Goal: Transaction & Acquisition: Purchase product/service

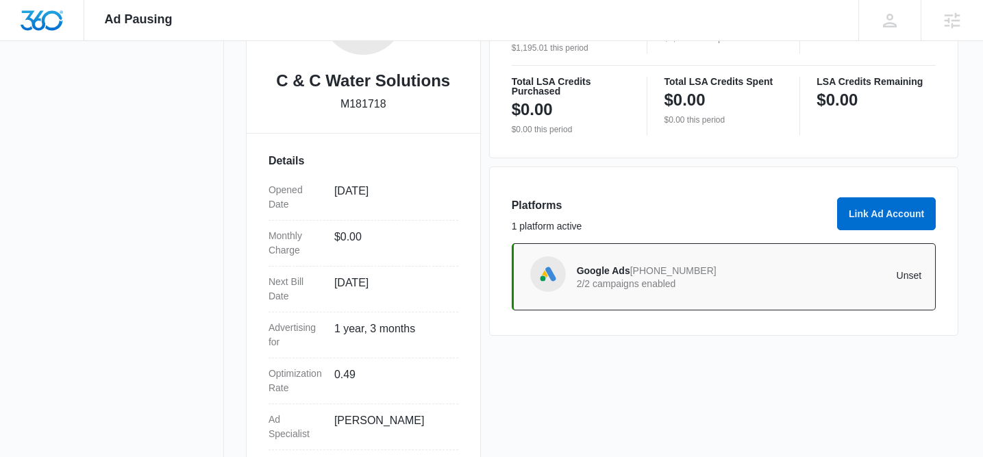
scroll to position [292, 0]
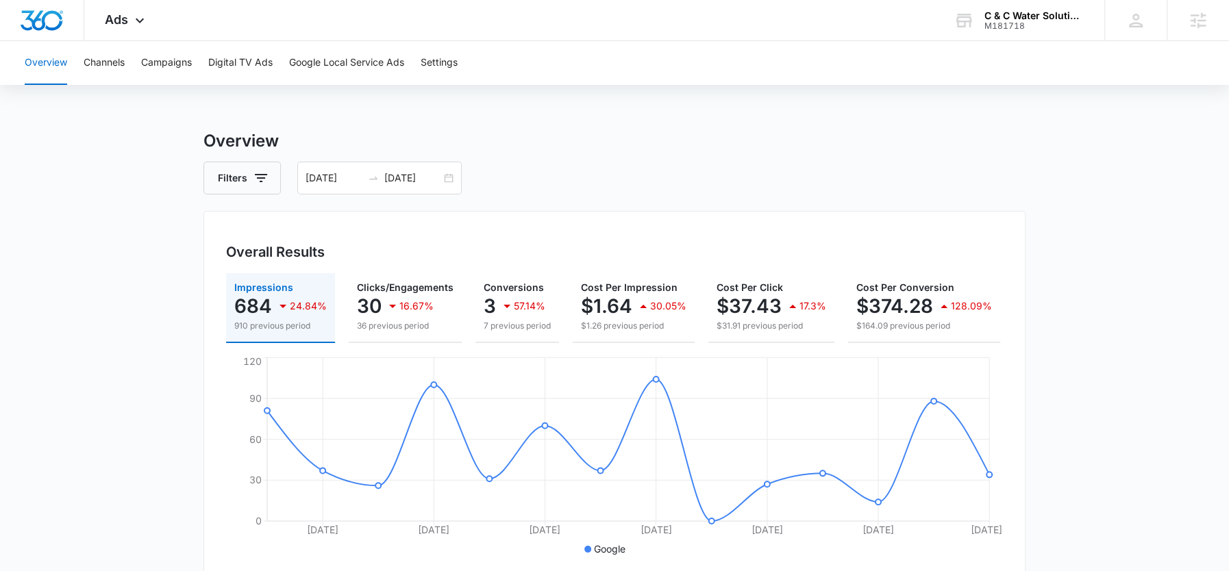
scroll to position [0, 164]
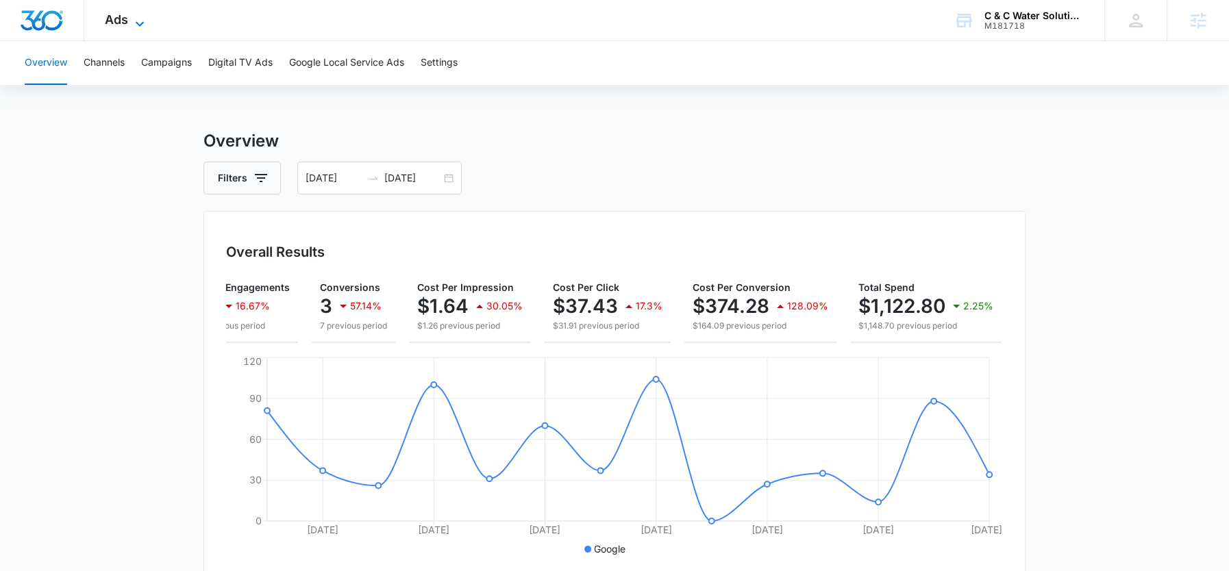
click at [127, 14] on span "Ads" at bounding box center [116, 19] width 23 height 14
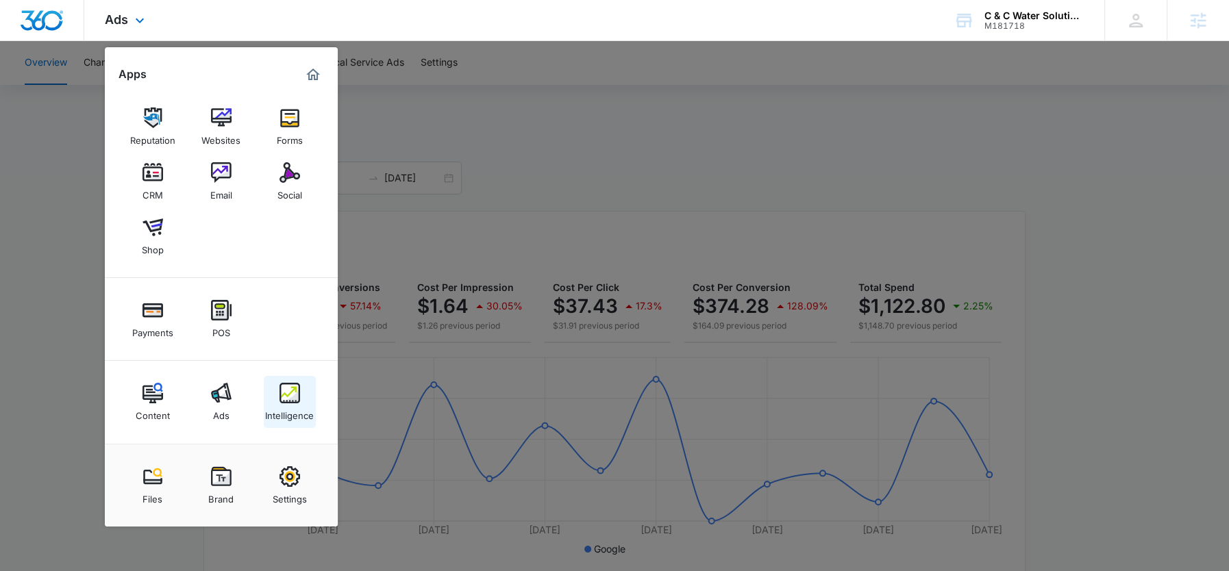
click at [279, 418] on div "Intelligence" at bounding box center [289, 412] width 49 height 18
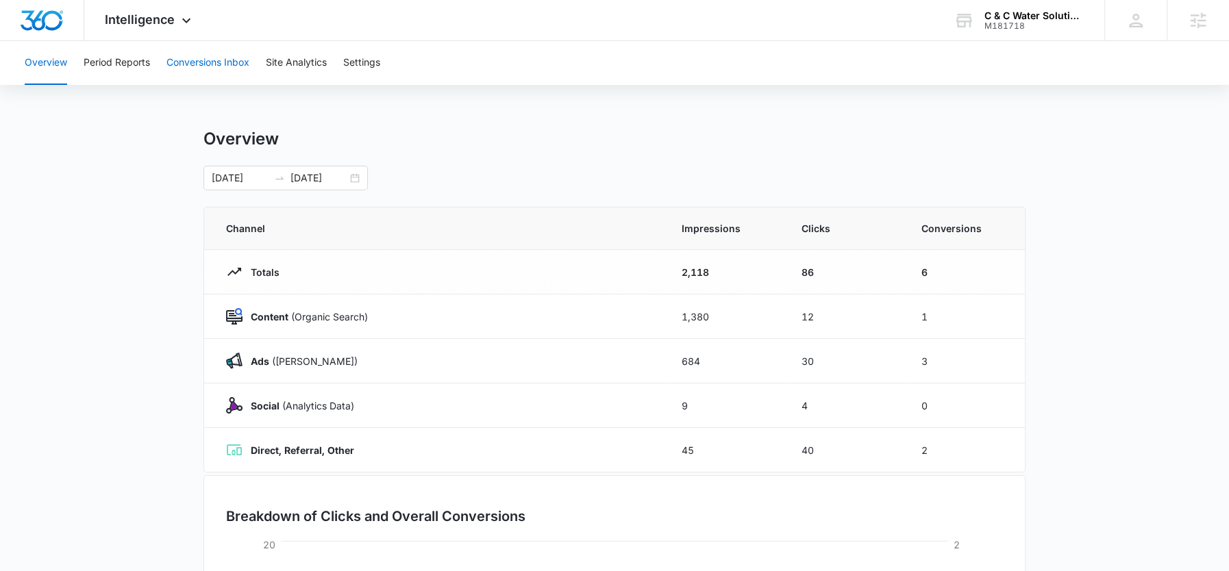
click at [194, 49] on button "Conversions Inbox" at bounding box center [207, 63] width 83 height 44
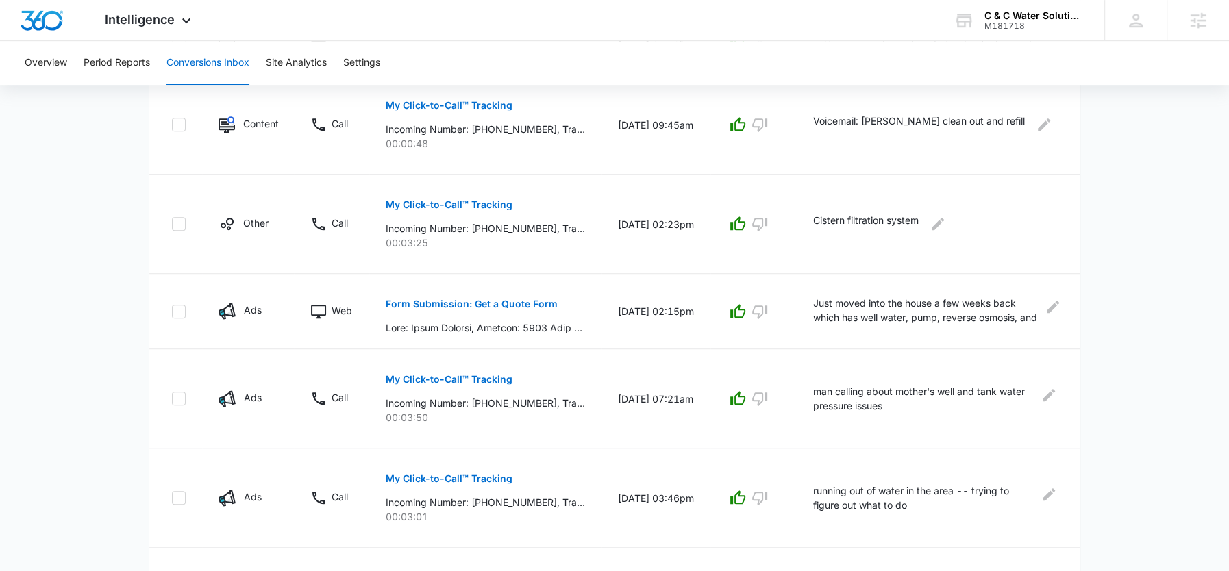
scroll to position [616, 0]
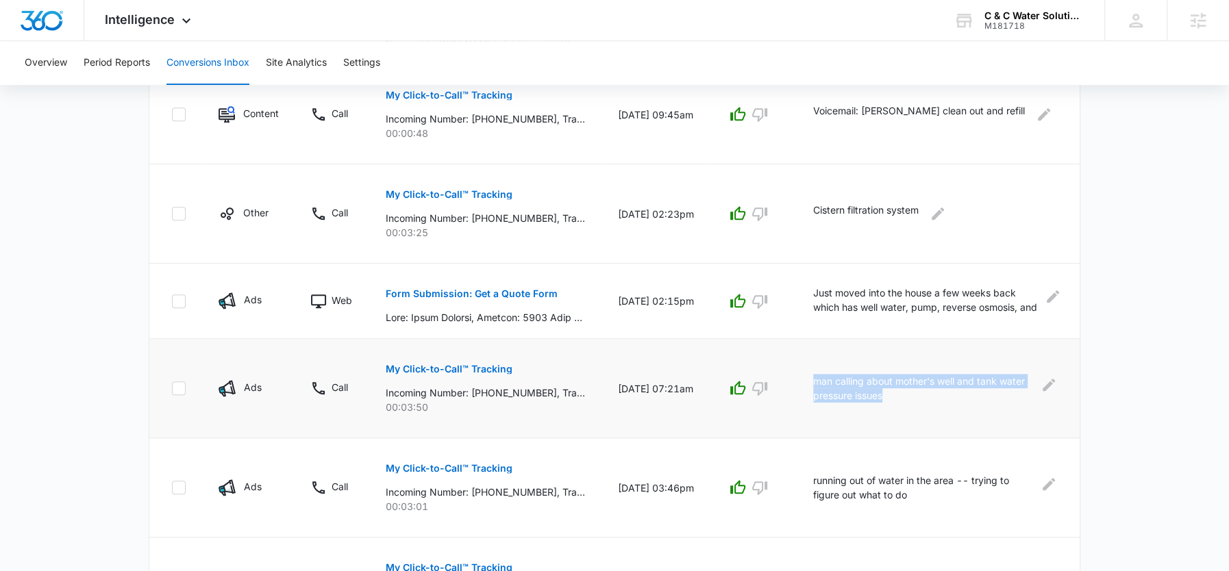
drag, startPoint x: 894, startPoint y: 392, endPoint x: 809, endPoint y: 378, distance: 86.0
click at [809, 378] on td "man calling about mother's well and tank water pressure issues" at bounding box center [938, 388] width 283 height 99
click at [462, 374] on button "My Click-to-Call™ Tracking" at bounding box center [449, 369] width 127 height 33
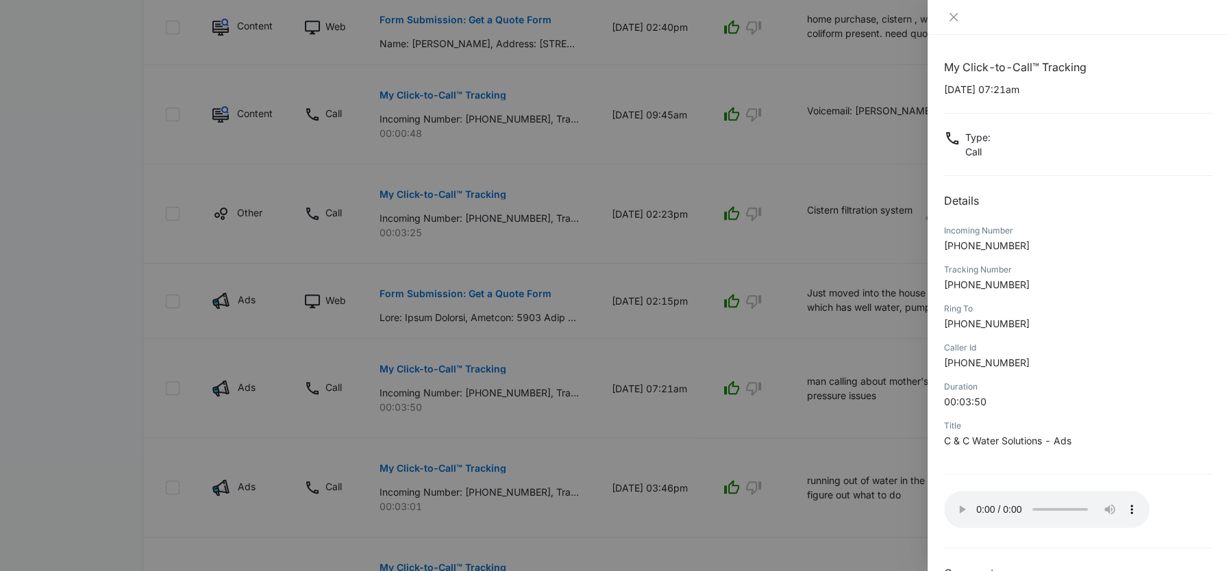
click at [828, 383] on div at bounding box center [614, 285] width 1229 height 571
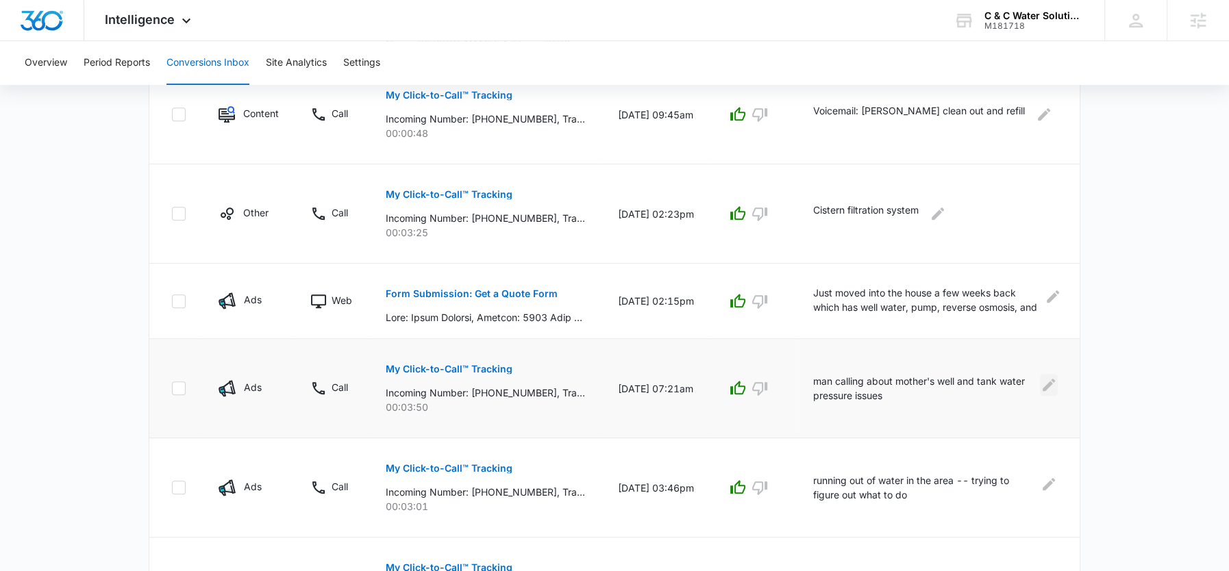
click at [1049, 383] on icon "Edit Comments" at bounding box center [1048, 385] width 12 height 12
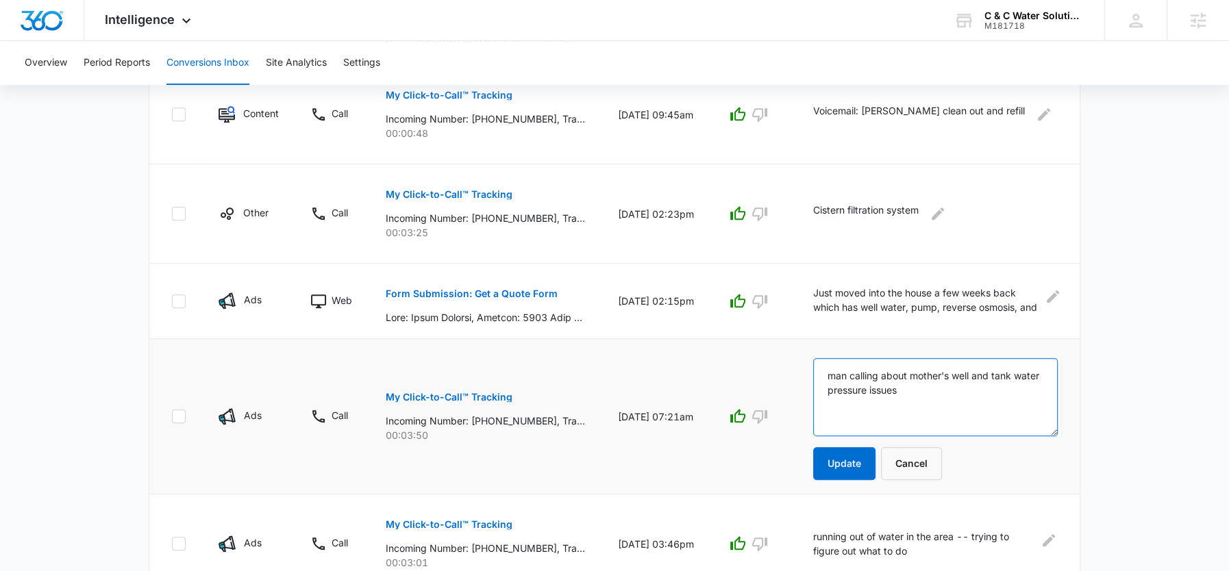
click at [897, 379] on textarea "man calling about mother's well and tank water pressure issues" at bounding box center [935, 397] width 245 height 78
type textarea "-"
click at [931, 388] on textarea "Never called ba" at bounding box center [935, 397] width 245 height 78
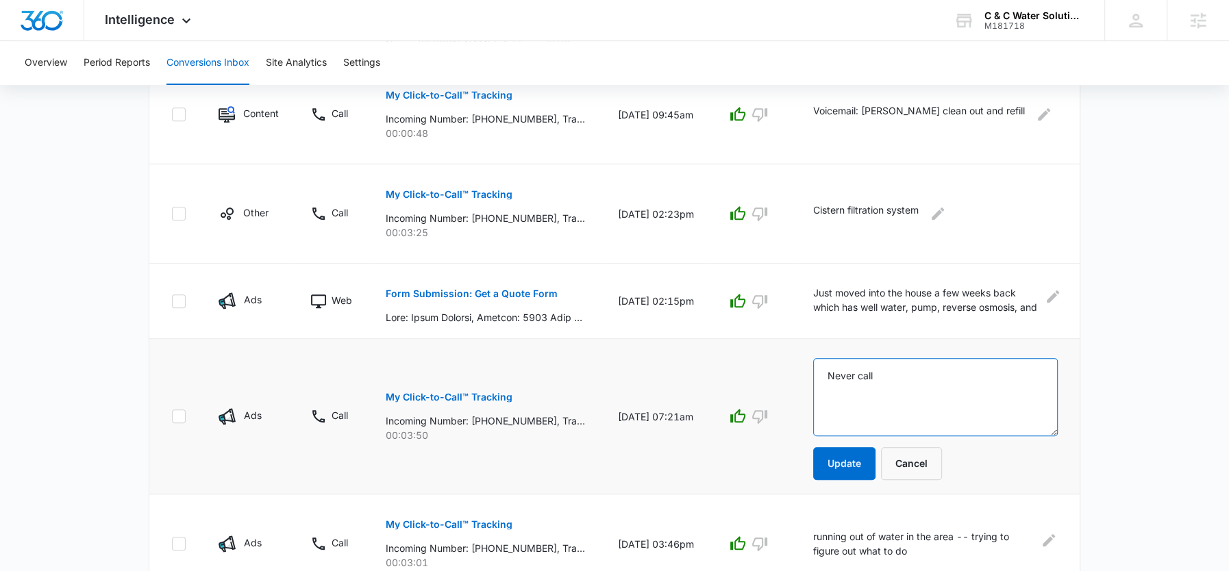
type textarea "Never cal"
click at [931, 388] on textarea "Never cal" at bounding box center [935, 397] width 245 height 78
type textarea "Ne"
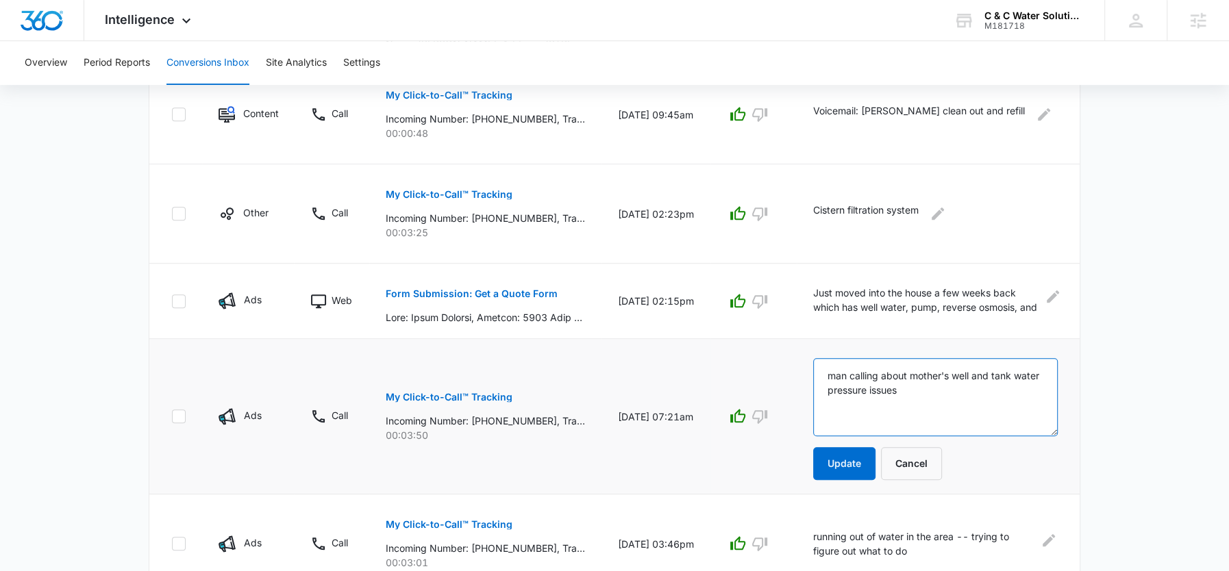
click at [906, 392] on textarea "man calling about mother's well and tank water pressure issues" at bounding box center [935, 397] width 245 height 78
click at [979, 390] on textarea "man calling about mother's well and tank water pressure issues -- never called …" at bounding box center [935, 397] width 245 height 78
type textarea "man calling about mother's well and tank water pressure issues -- never called …"
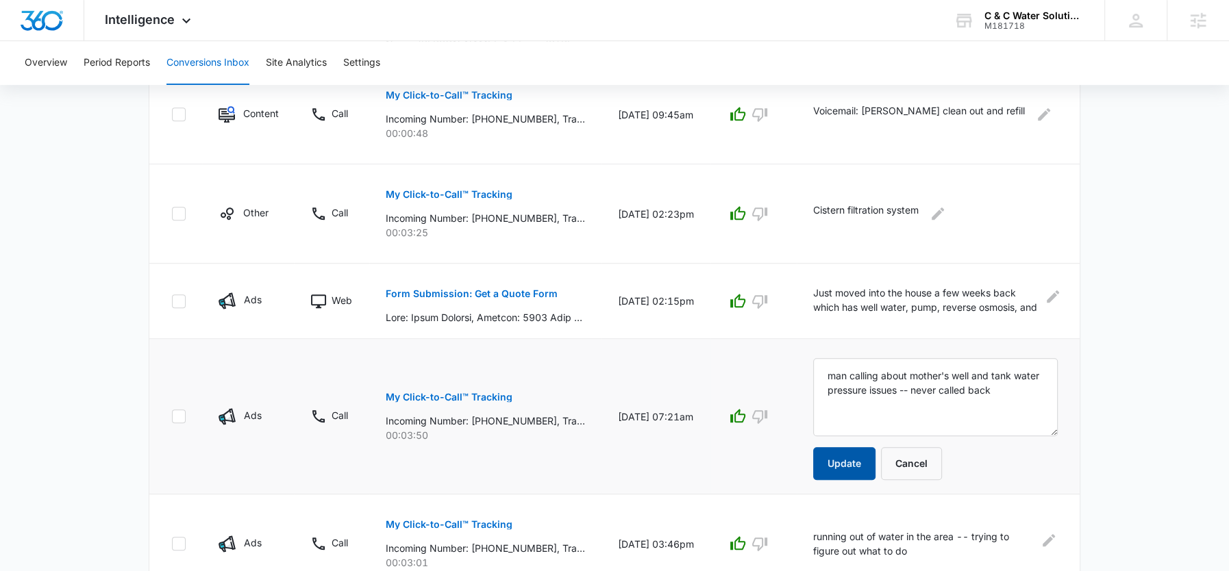
click at [864, 455] on button "Update" at bounding box center [844, 463] width 62 height 33
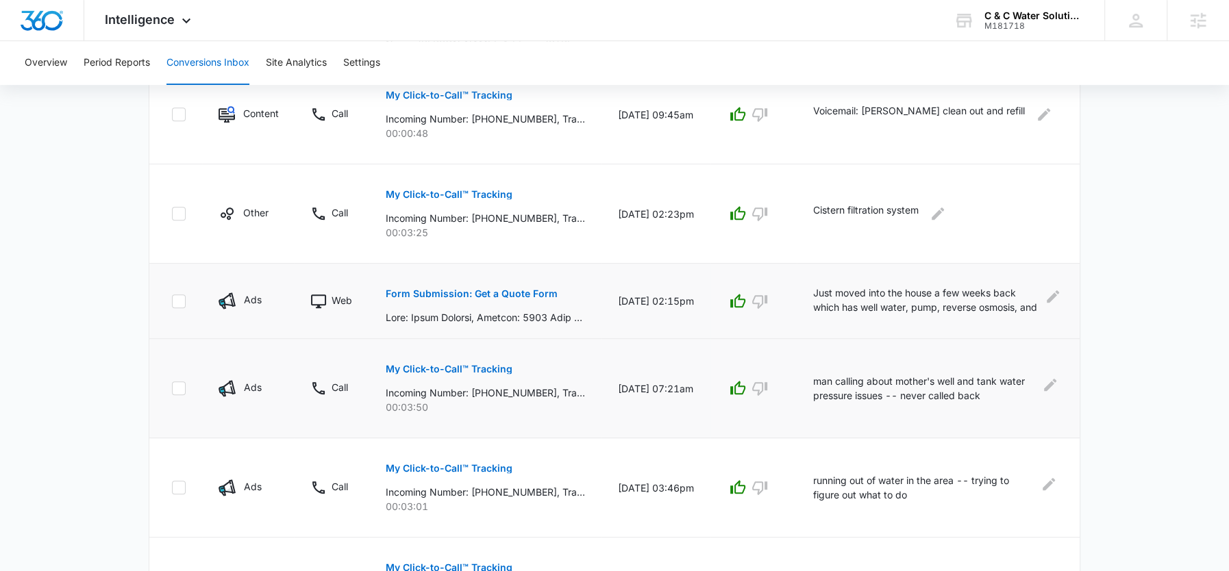
scroll to position [599, 0]
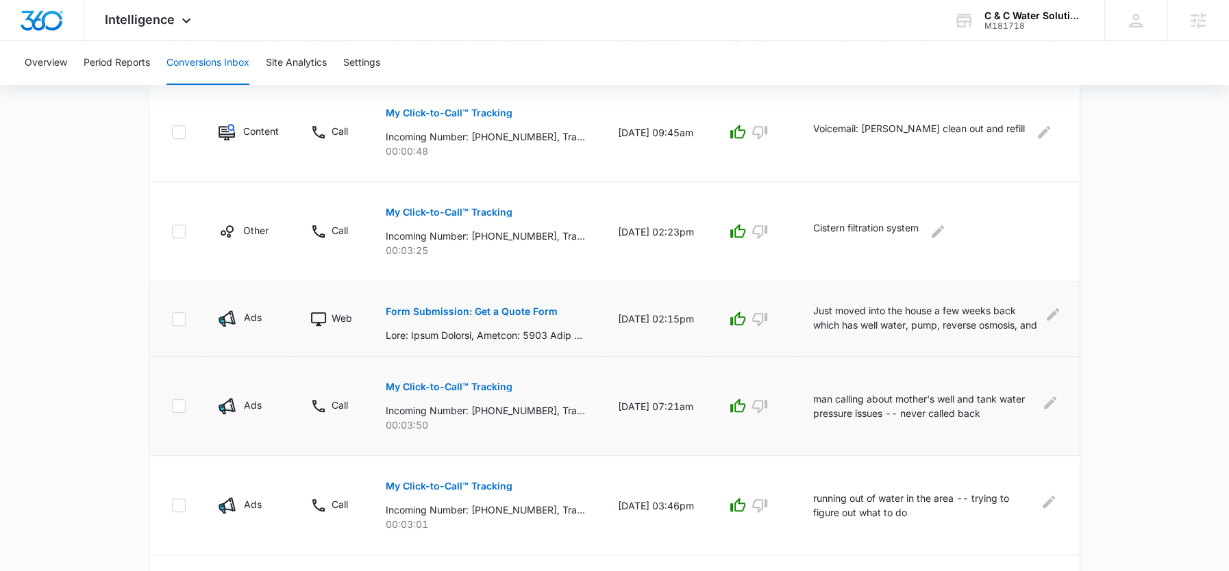
click at [826, 310] on p "Just moved into the house a few weeks back which has well water, pump, reverse …" at bounding box center [926, 318] width 227 height 31
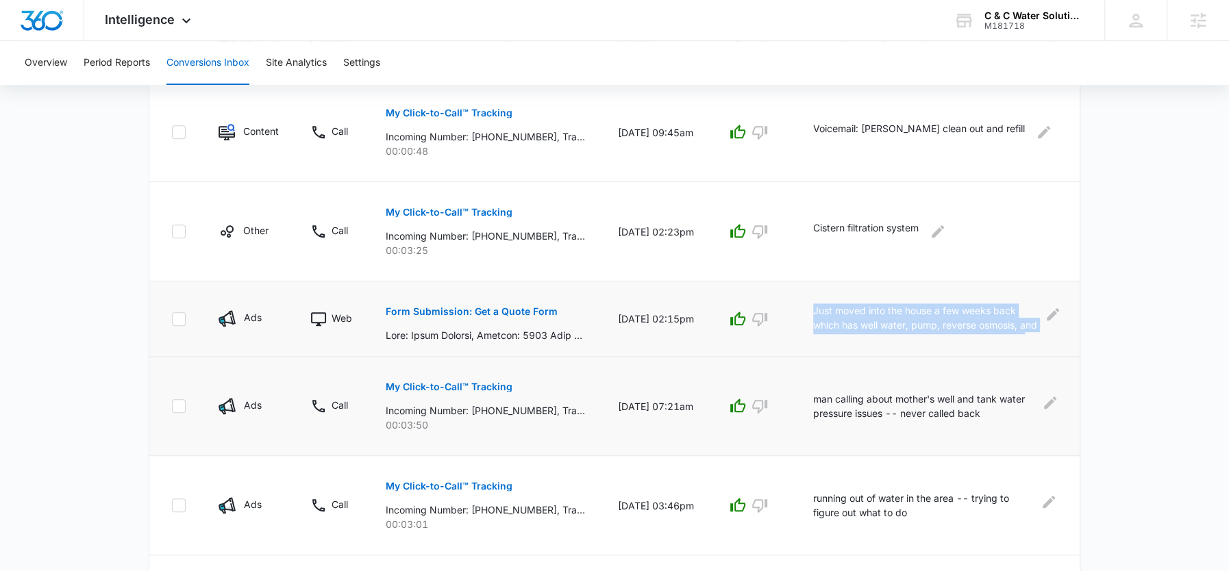
click at [826, 310] on p "Just moved into the house a few weeks back which has well water, pump, reverse …" at bounding box center [926, 318] width 227 height 31
click at [1049, 313] on icon "Edit Comments" at bounding box center [1052, 314] width 16 height 16
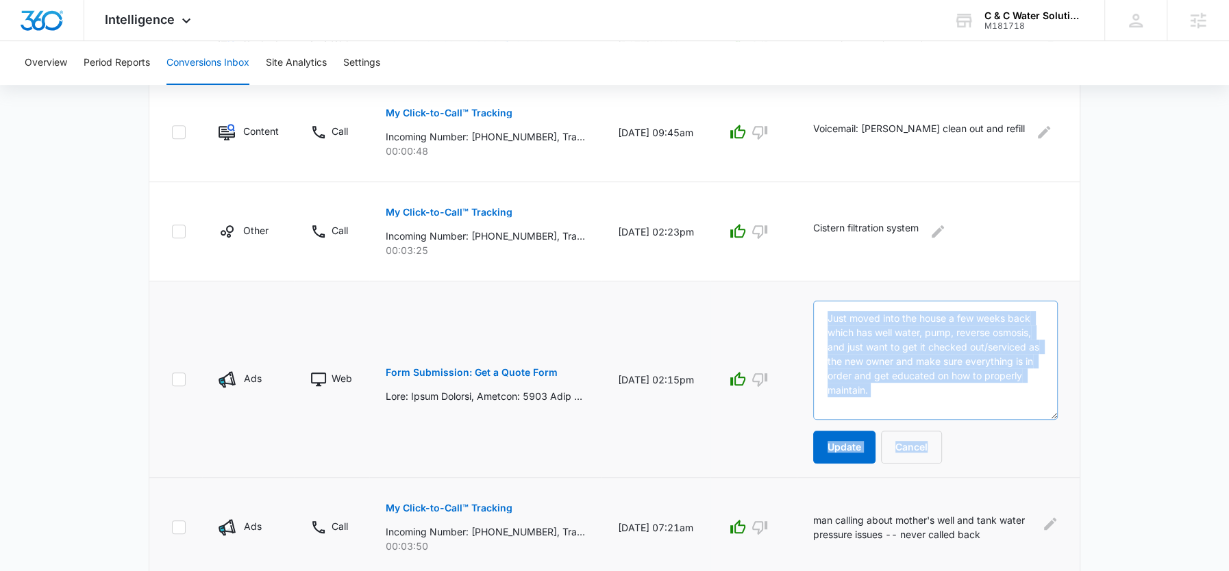
scroll to position [0, 0]
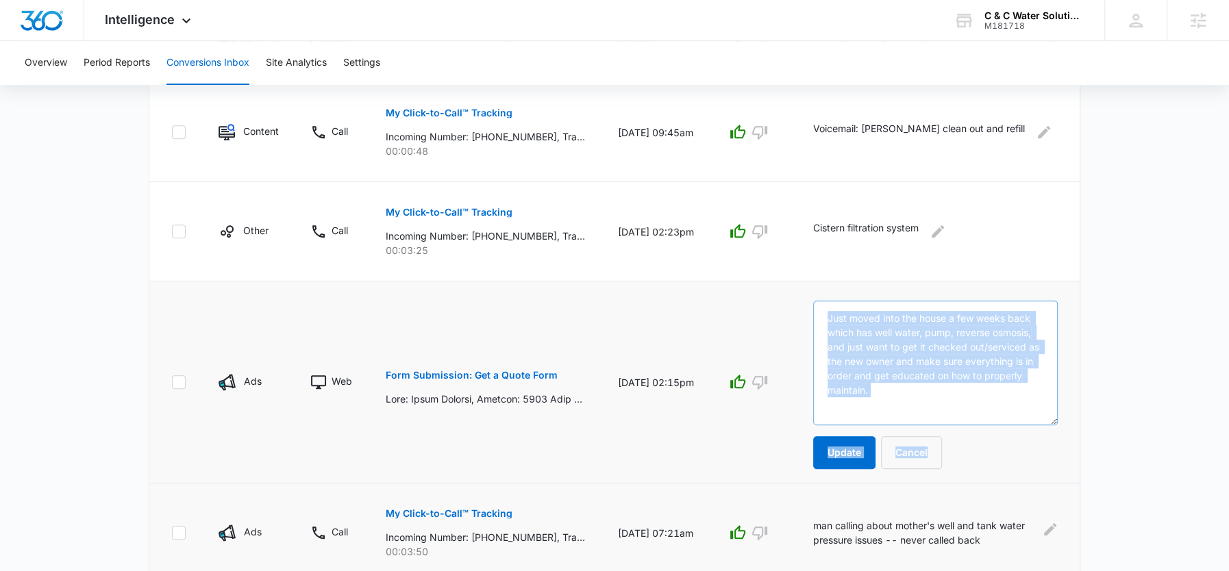
drag, startPoint x: 1053, startPoint y: 365, endPoint x: 1053, endPoint y: 412, distance: 47.3
click at [1053, 413] on textarea "Just moved into the house a few weeks back which has well water, pump, reverse …" at bounding box center [935, 363] width 245 height 125
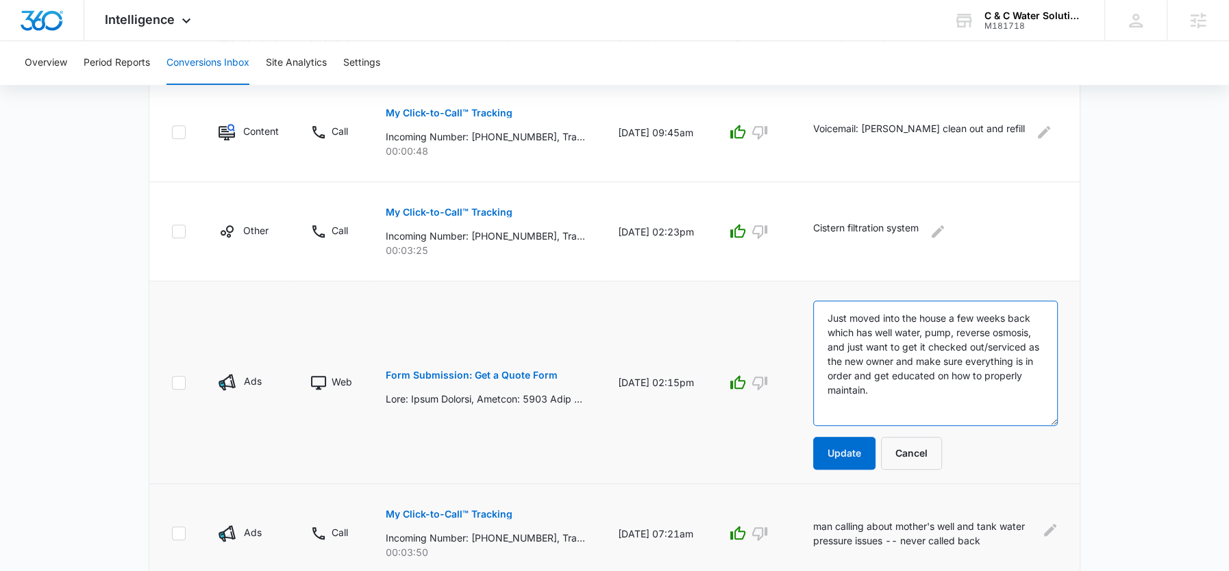
click at [942, 345] on textarea "Just moved into the house a few weeks back which has well water, pump, reverse …" at bounding box center [935, 363] width 245 height 125
drag, startPoint x: 893, startPoint y: 388, endPoint x: 814, endPoint y: 297, distance: 120.4
click at [814, 297] on td "Just moved into the house a few weeks back which has well water, pump, reverse …" at bounding box center [938, 382] width 283 height 203
click at [877, 397] on textarea "Just moved into the house a few weeks back which has well water, pump, reverse …" at bounding box center [935, 363] width 245 height 125
click at [890, 385] on textarea "Just moved into the house a few weeks back which has well water, pump, reverse …" at bounding box center [935, 363] width 245 height 125
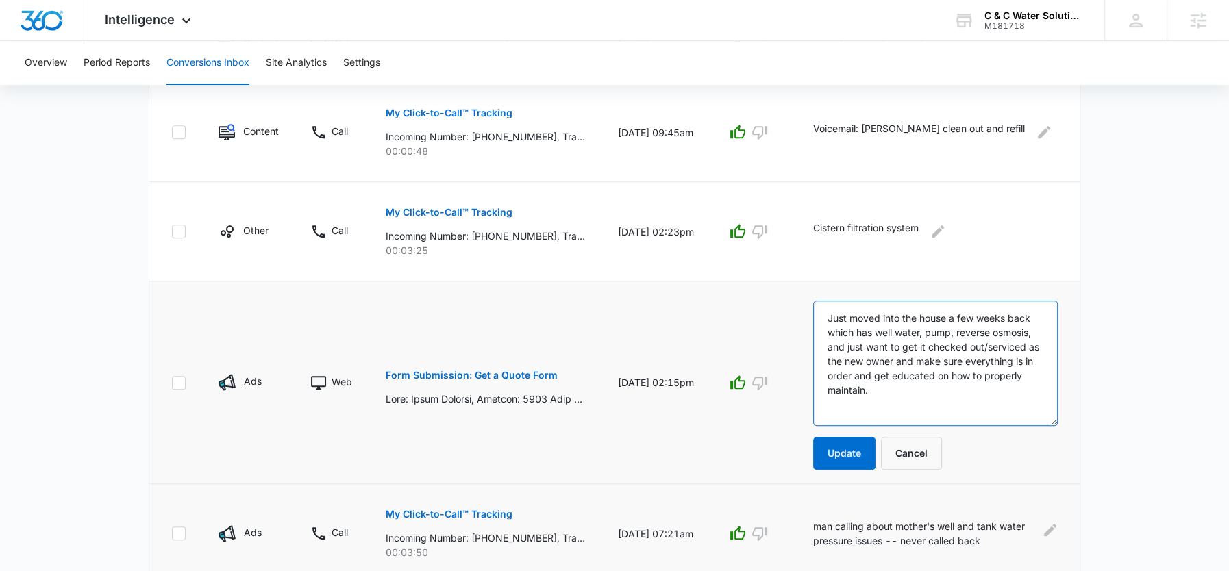
click at [826, 318] on textarea "Just moved into the house a few weeks back which has well water, pump, reverse …" at bounding box center [935, 363] width 245 height 125
type textarea "Left VM -- Just moved into the house a few weeks back which has well water, pum…"
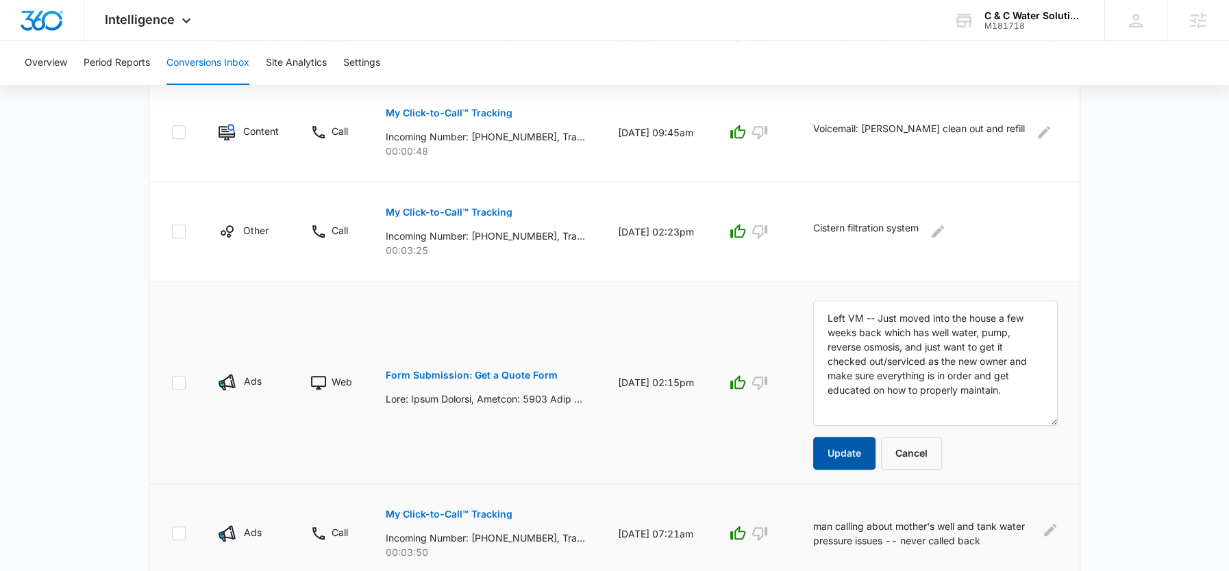
click at [827, 456] on button "Update" at bounding box center [844, 453] width 62 height 33
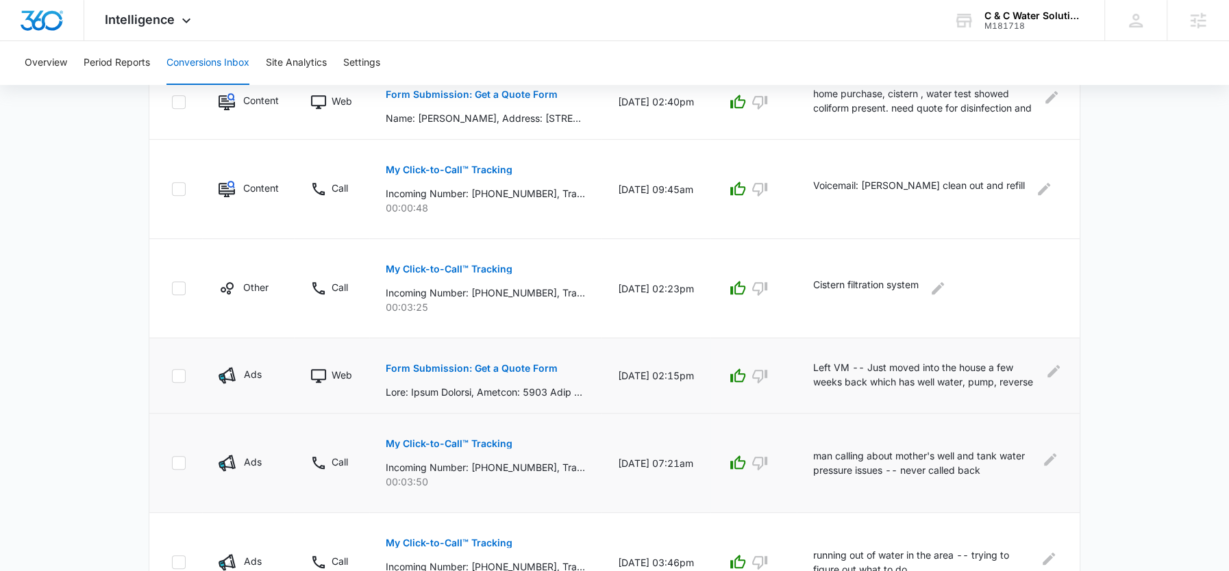
scroll to position [538, 0]
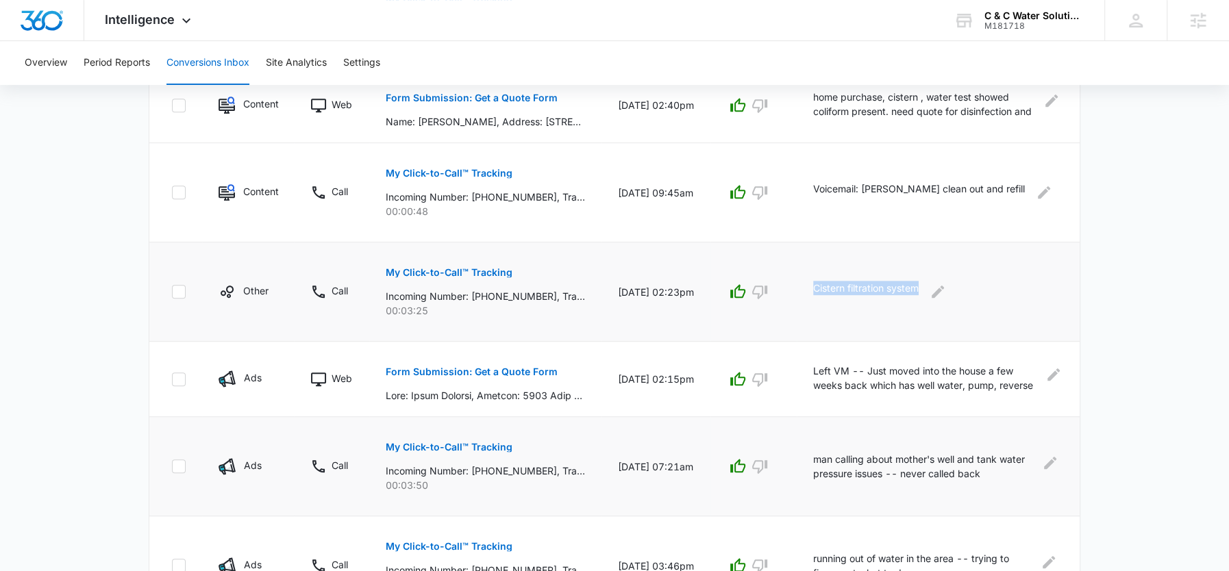
drag, startPoint x: 813, startPoint y: 287, endPoint x: 922, endPoint y: 286, distance: 108.9
click at [922, 287] on div "Cistern filtration system" at bounding box center [935, 292] width 245 height 22
click at [937, 289] on icon "Edit Comments" at bounding box center [937, 292] width 12 height 12
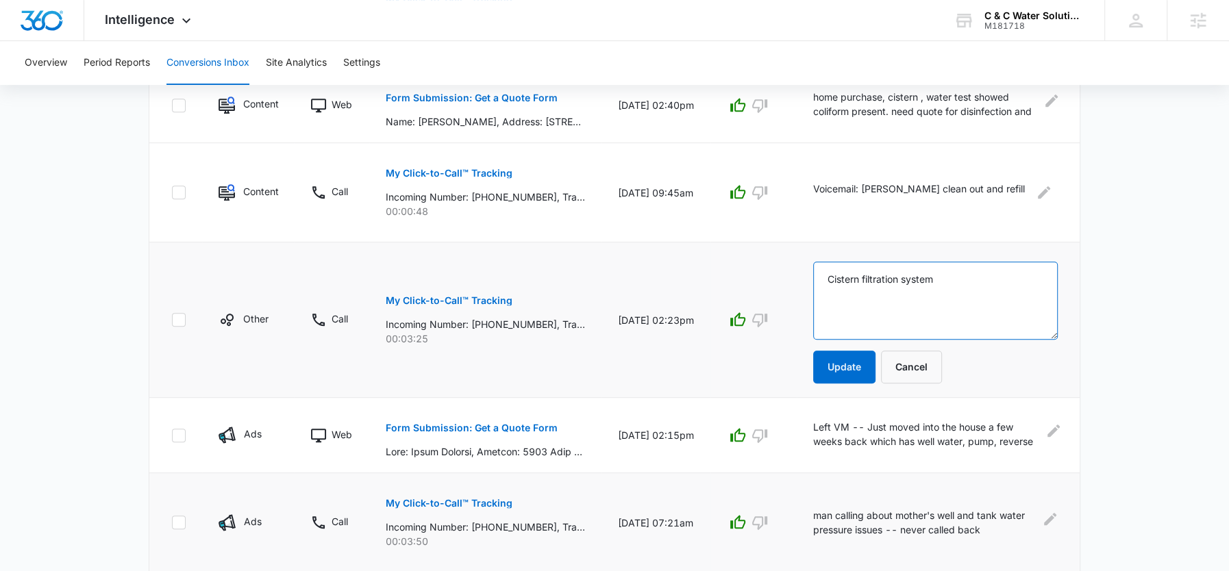
click at [965, 289] on textarea "Cistern filtration system" at bounding box center [935, 301] width 245 height 78
type textarea "Cistern filtration system -- going to do this one this week"
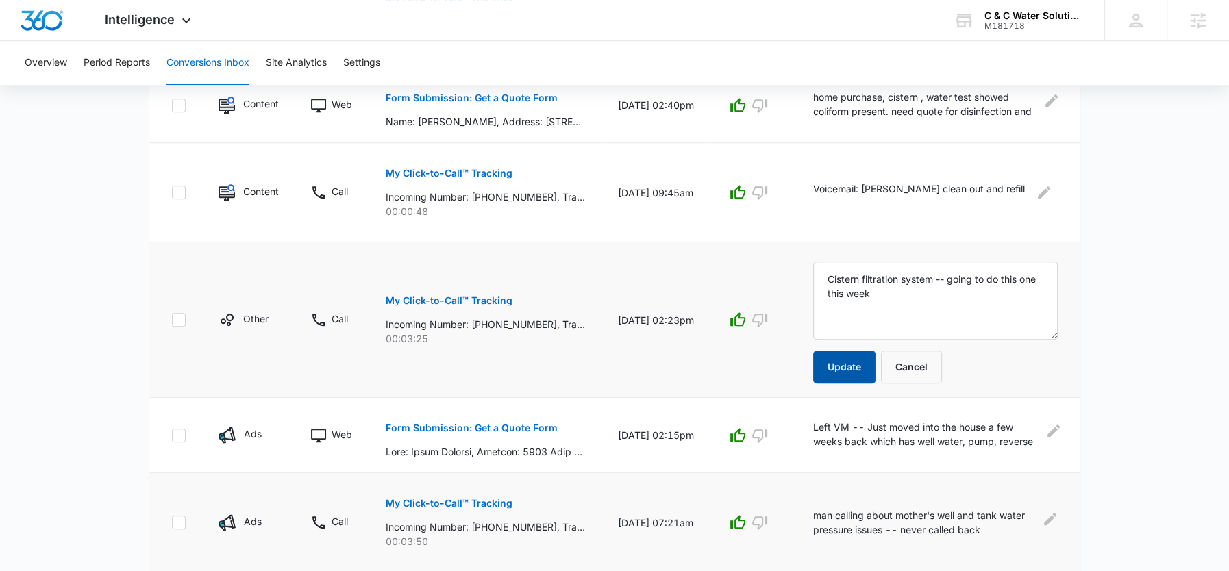
click at [857, 364] on button "Update" at bounding box center [844, 367] width 62 height 33
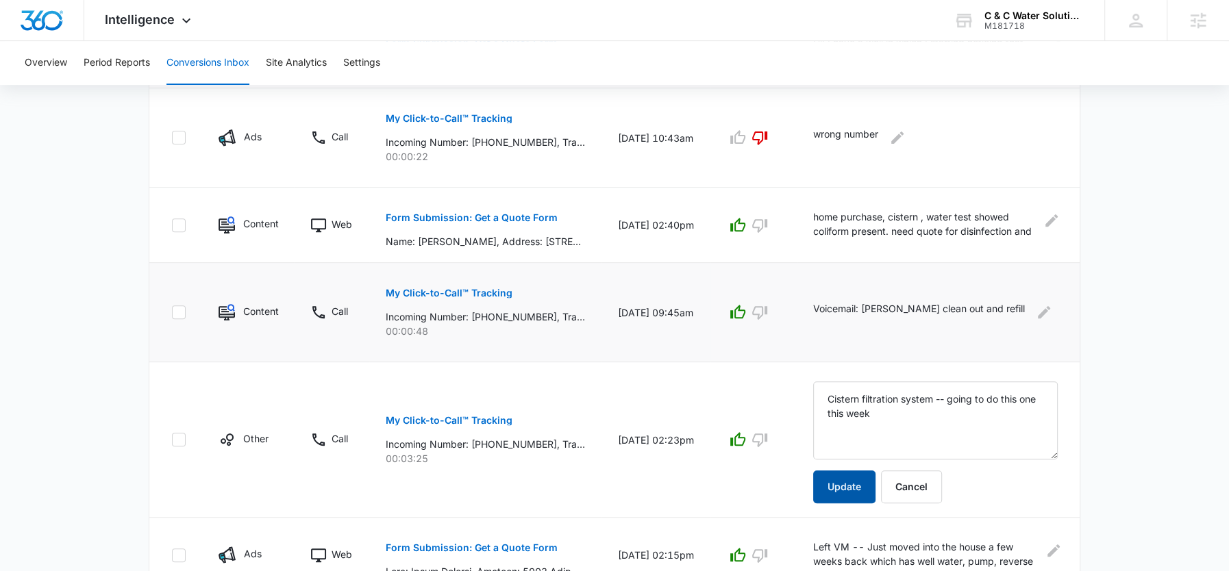
scroll to position [418, 0]
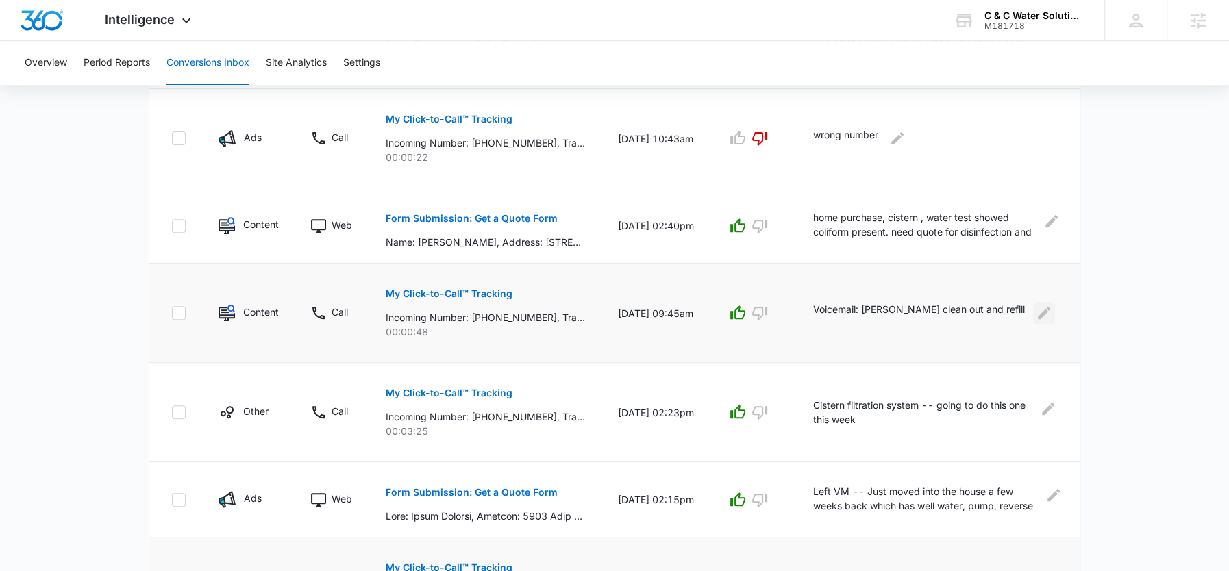
click at [1036, 315] on icon "Edit Comments" at bounding box center [1044, 313] width 16 height 16
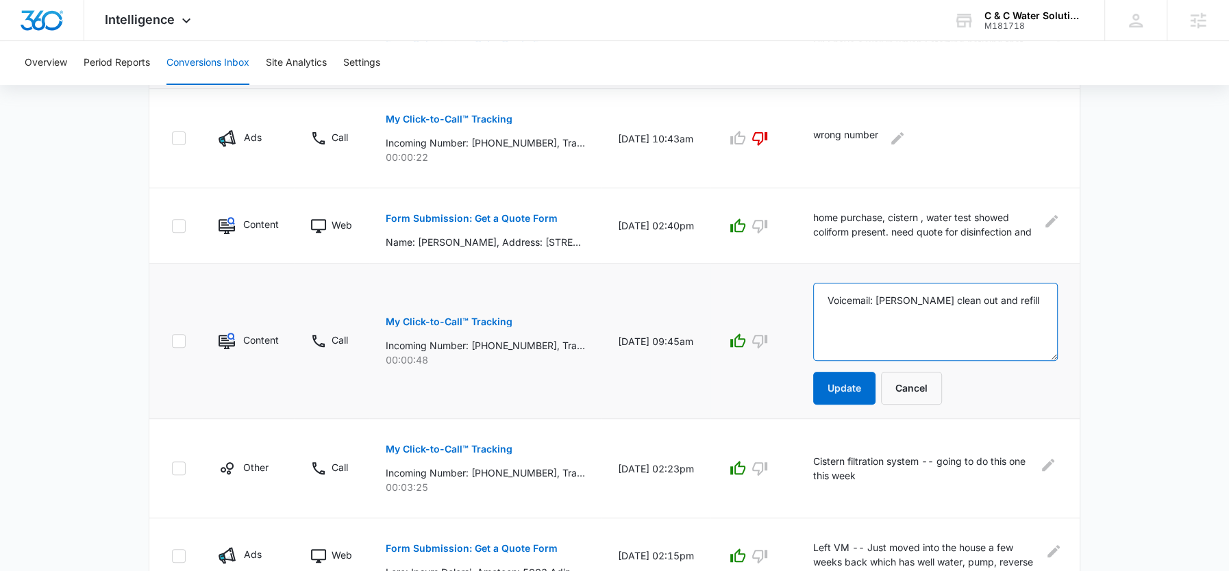
click at [1008, 310] on textarea "Voicemail: Cistern clean out and refill" at bounding box center [935, 322] width 245 height 78
type textarea "Voicemail: Cistern clean out and refill -- doing this week"
click at [853, 387] on button "Update" at bounding box center [844, 388] width 62 height 33
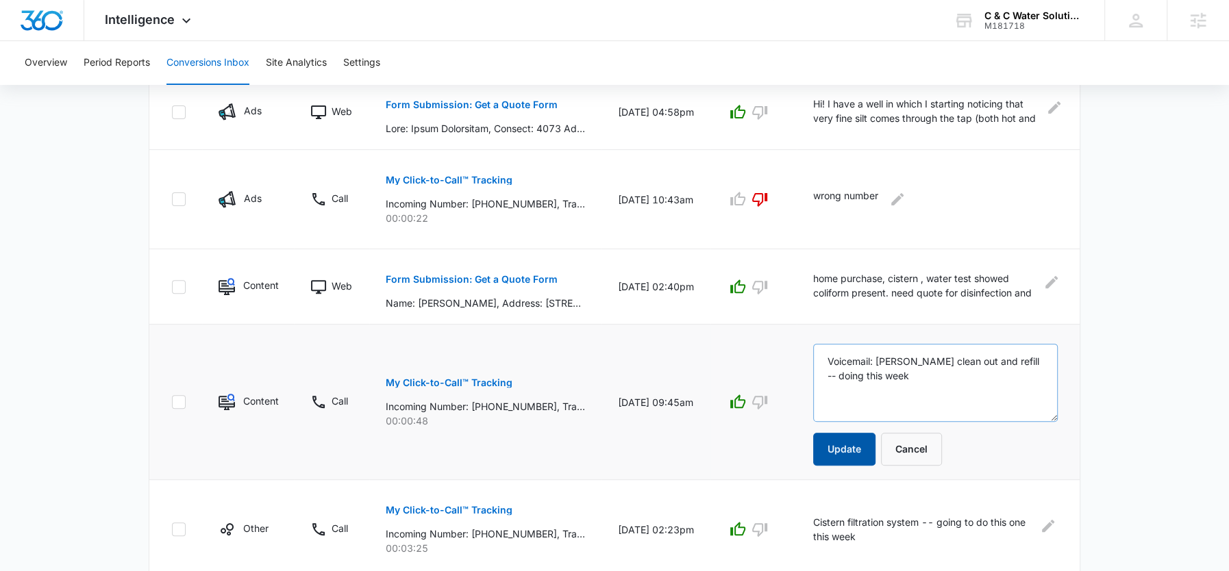
scroll to position [345, 0]
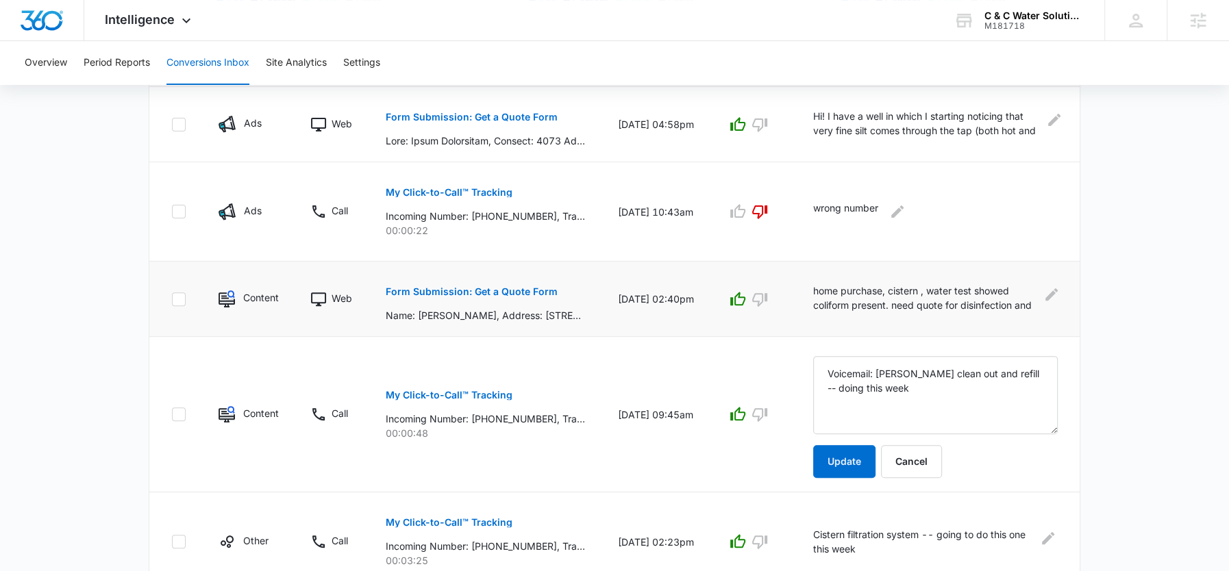
click at [414, 290] on p "Form Submission: Get a Quote Form" at bounding box center [472, 292] width 172 height 10
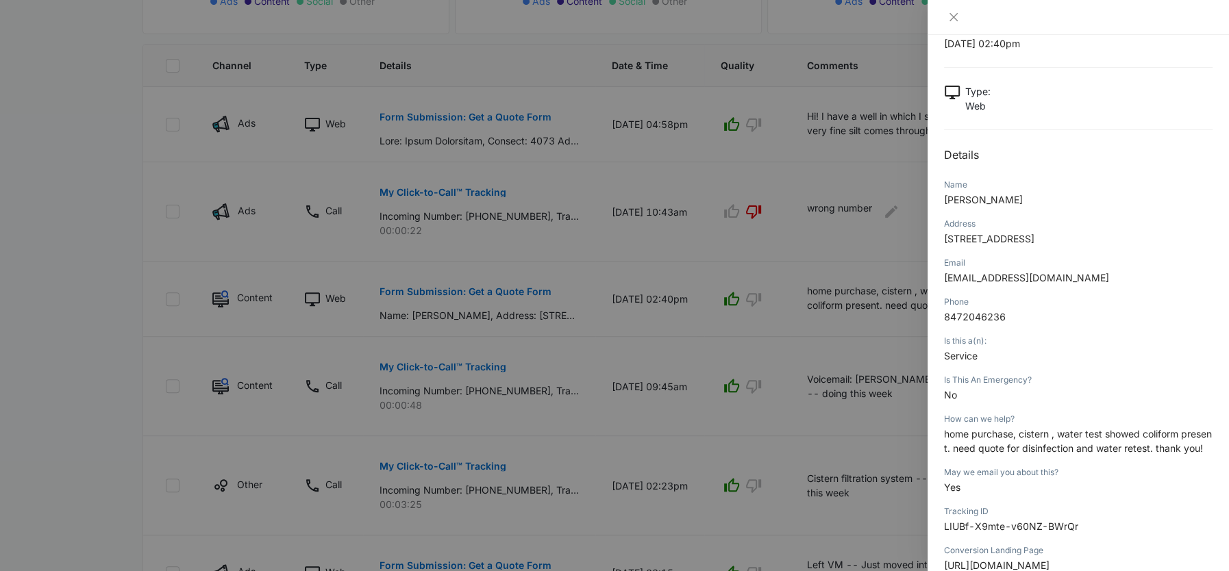
scroll to position [49, 0]
click at [1007, 449] on span "home purchase, cistern , water test showed coliform present. need quote for dis…" at bounding box center [1078, 438] width 268 height 26
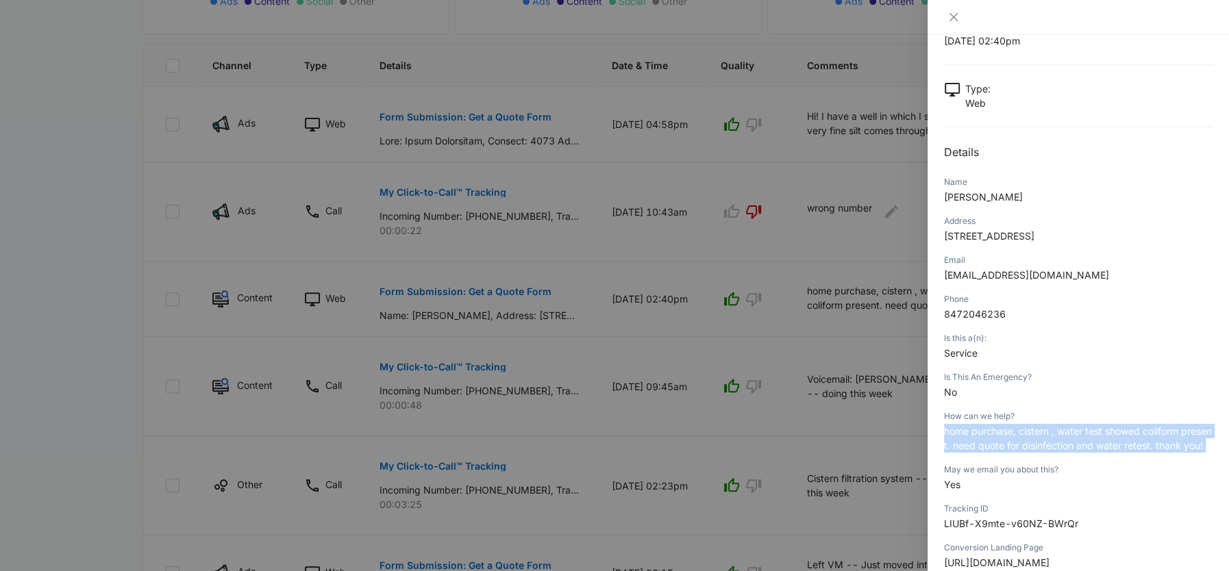
click at [1007, 449] on span "home purchase, cistern , water test showed coliform present. need quote for dis…" at bounding box center [1078, 438] width 268 height 26
click at [817, 253] on div at bounding box center [614, 285] width 1229 height 571
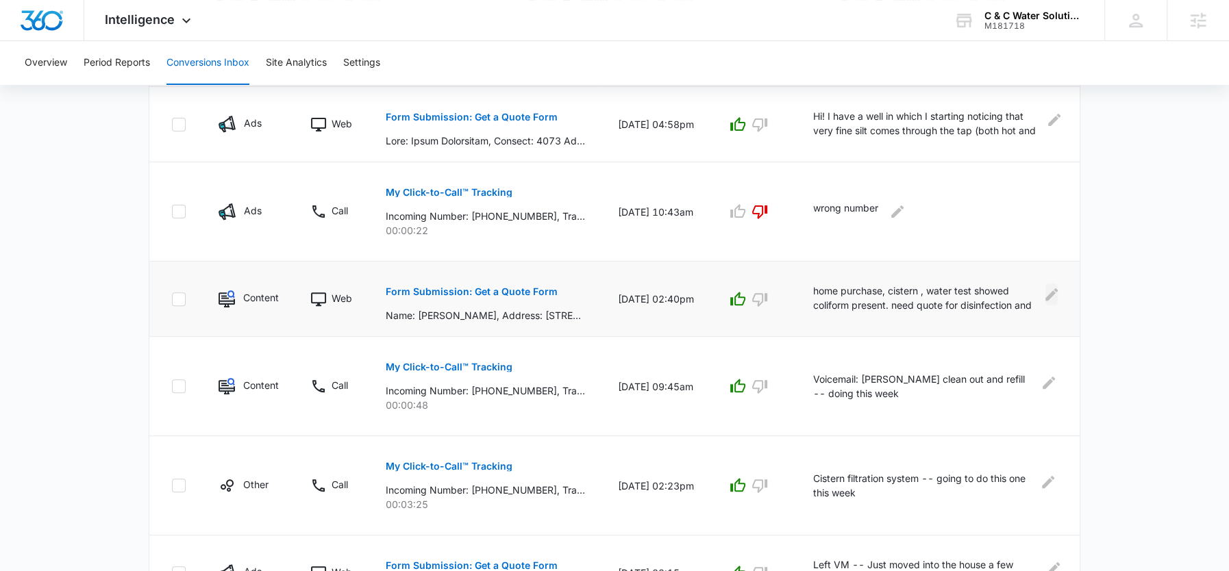
click at [1053, 292] on icon "Edit Comments" at bounding box center [1051, 294] width 12 height 12
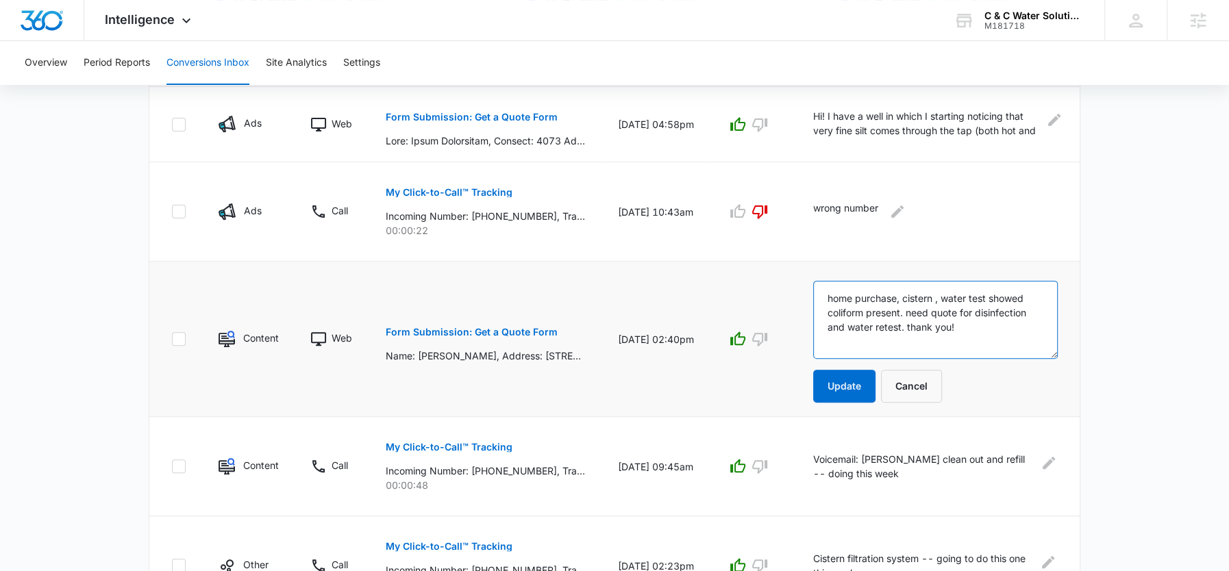
click at [826, 295] on textarea "home purchase, cistern , water test showed coliform present. need quote for dis…" at bounding box center [935, 320] width 245 height 78
type textarea "Left VM -- home purchase, cistern , water test showed coliform present. need qu…"
click at [831, 388] on button "Update" at bounding box center [844, 386] width 62 height 33
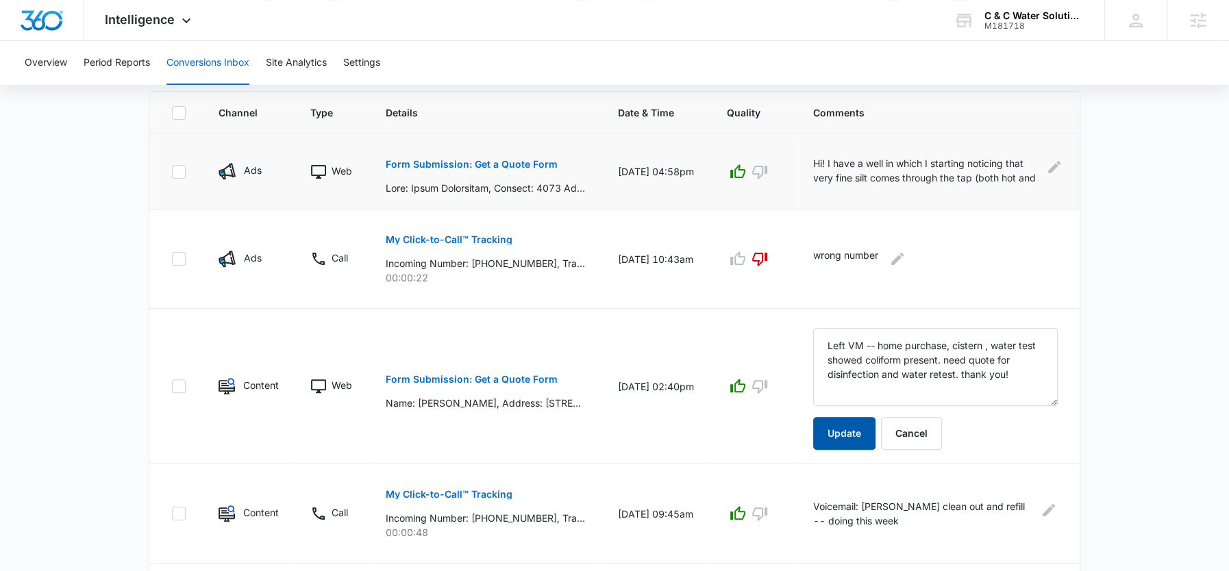
scroll to position [273, 0]
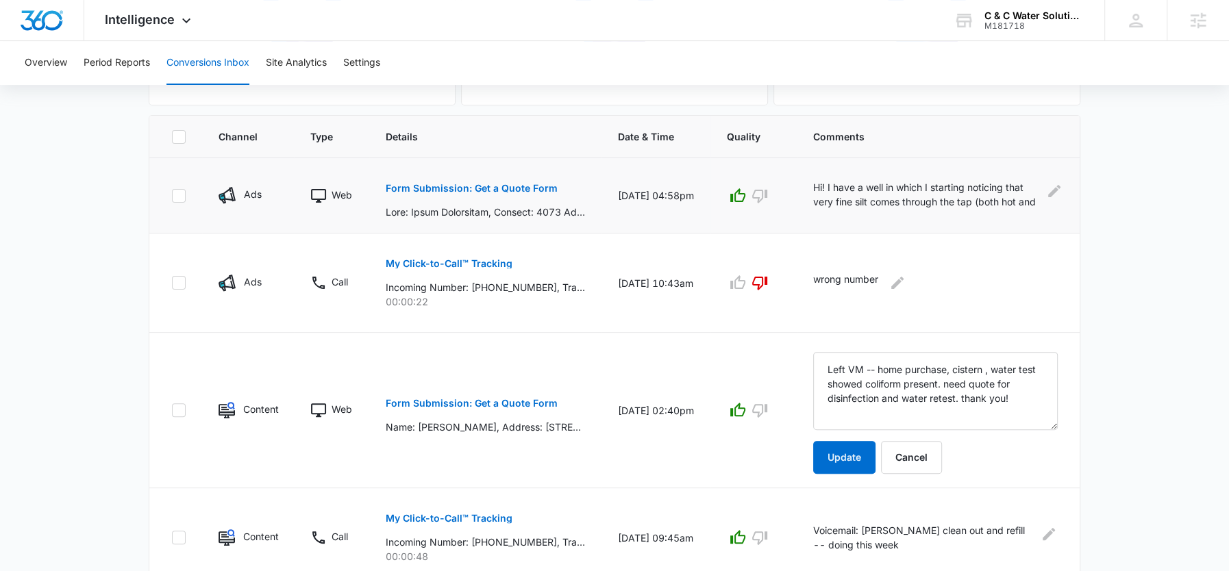
click at [531, 188] on p "Form Submission: Get a Quote Form" at bounding box center [472, 189] width 172 height 10
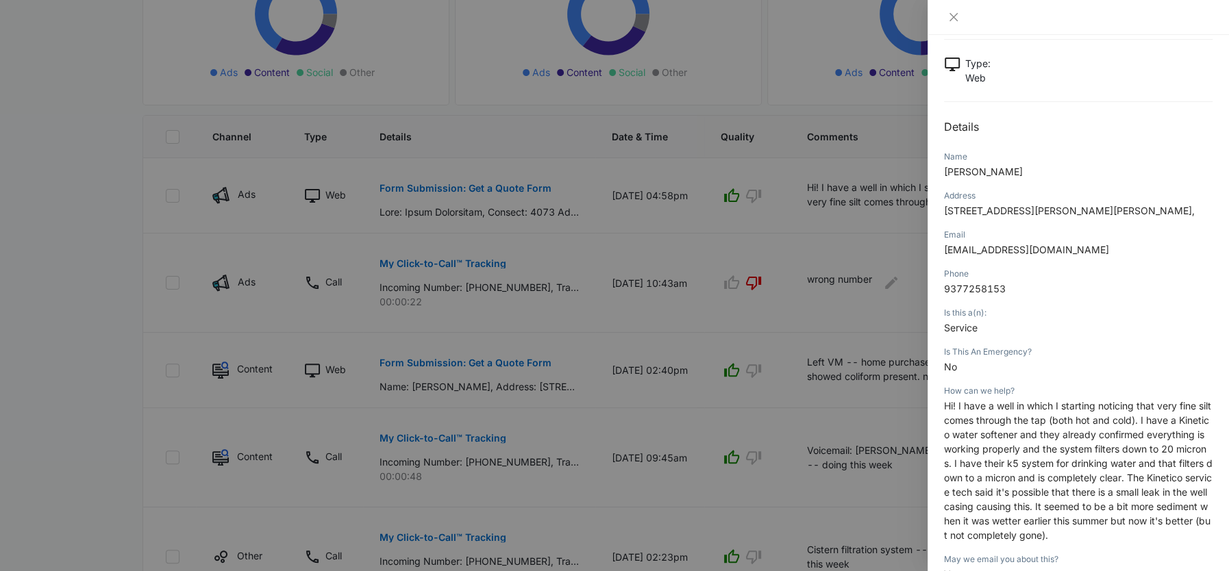
scroll to position [77, 0]
click at [855, 219] on div at bounding box center [614, 285] width 1229 height 571
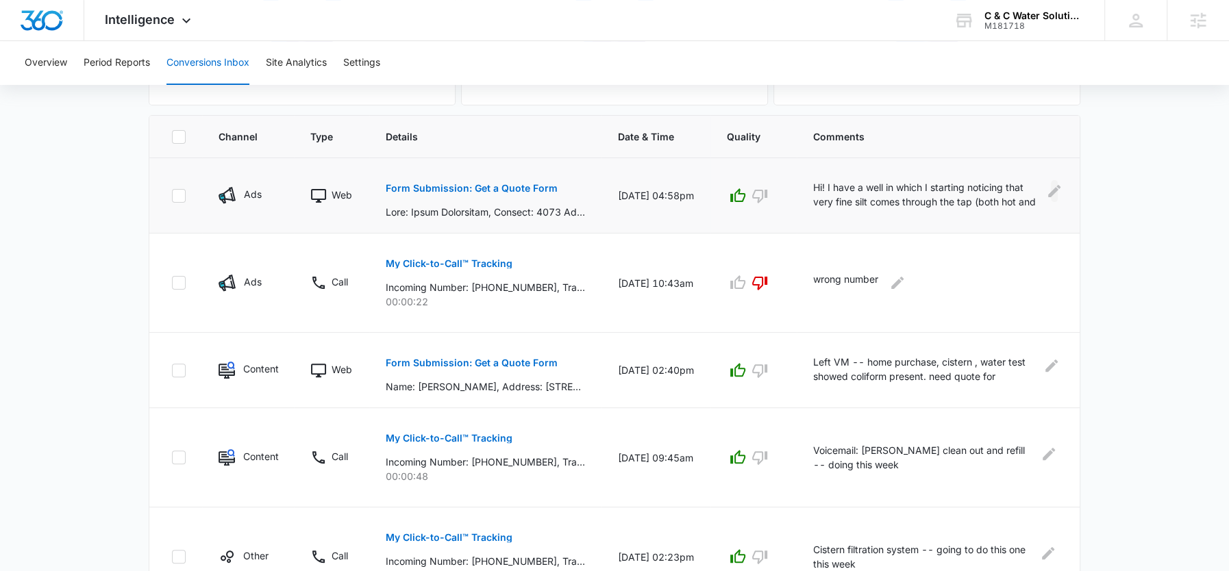
click at [1050, 192] on icon "Edit Comments" at bounding box center [1054, 191] width 12 height 12
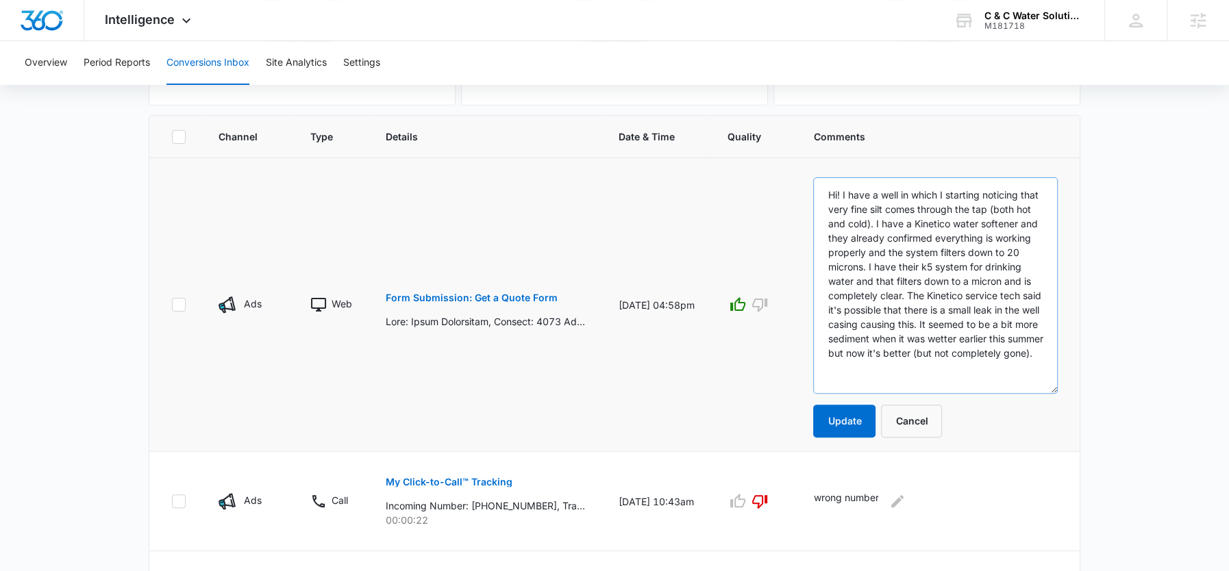
drag, startPoint x: 1052, startPoint y: 245, endPoint x: 1057, endPoint y: 394, distance: 149.4
click at [1057, 394] on textarea "Hi! I have a well in which I starting noticing that very fine silt comes throug…" at bounding box center [935, 285] width 245 height 216
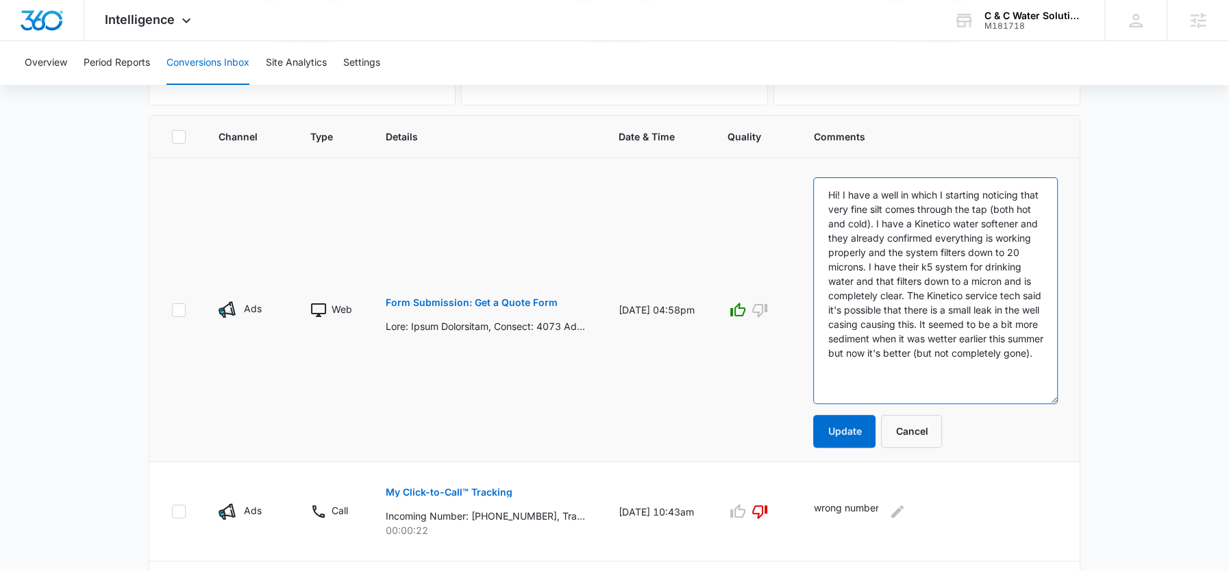
click at [832, 193] on textarea "Hi! I have a well in which I starting noticing that very fine silt comes throug…" at bounding box center [935, 290] width 245 height 227
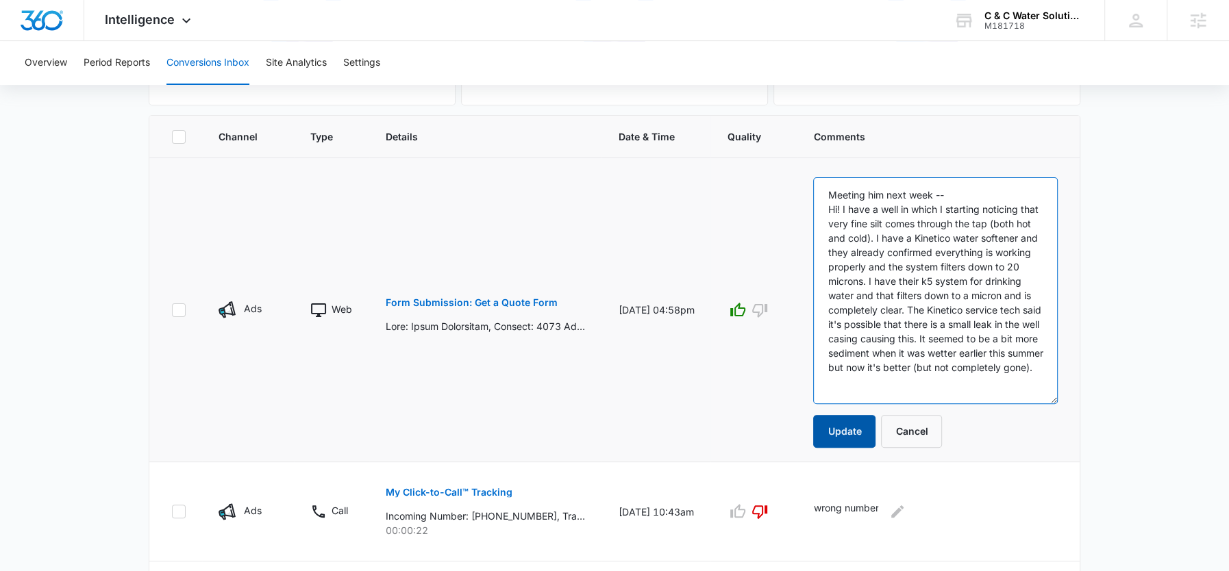
type textarea "Meeting him next week -- Hi! I have a well in which I starting noticing that ve…"
click at [837, 429] on button "Update" at bounding box center [844, 431] width 62 height 33
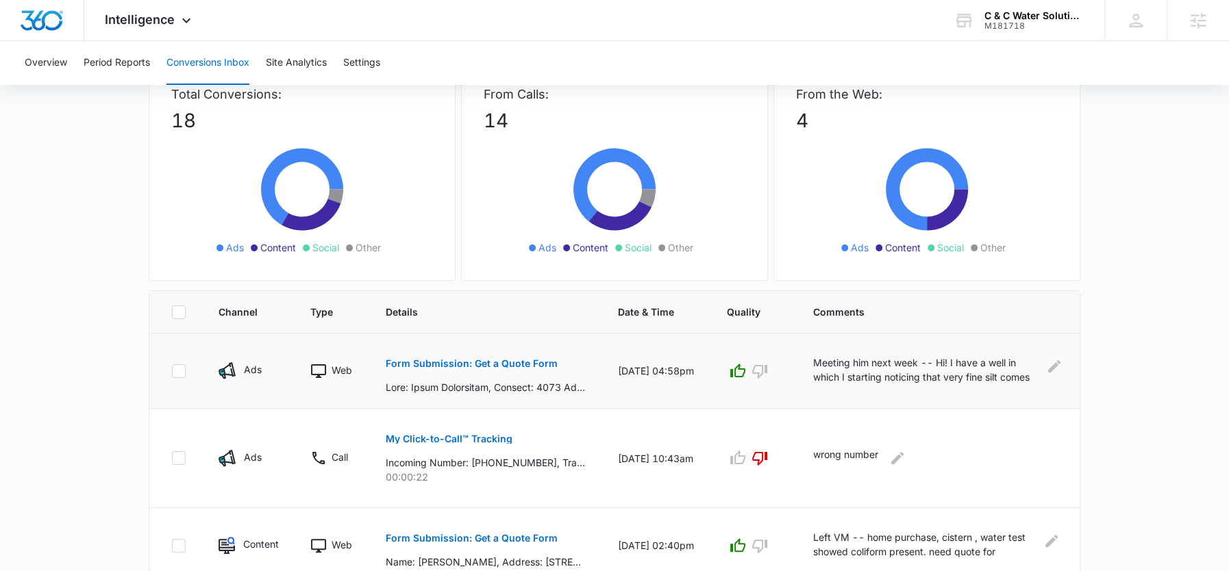
scroll to position [0, 0]
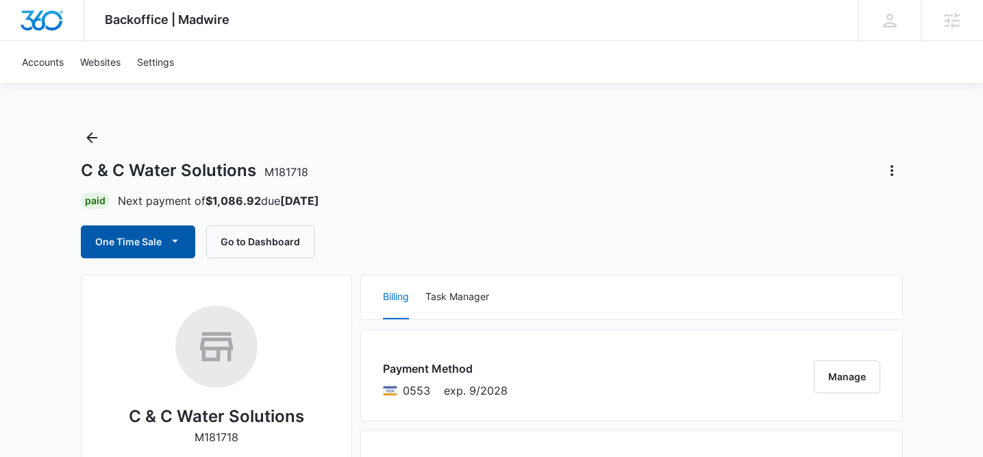
click at [147, 240] on button "One Time Sale" at bounding box center [138, 241] width 114 height 33
click at [345, 197] on div "Paid Next payment of $1,086.92 due [DATE]" at bounding box center [492, 200] width 822 height 16
click at [165, 231] on button "One Time Sale" at bounding box center [138, 241] width 114 height 33
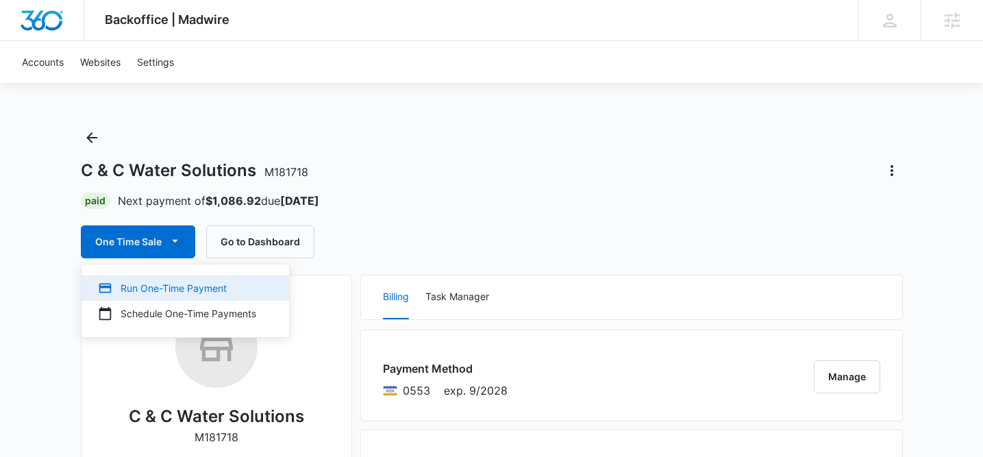
click at [171, 289] on div "Run One-Time Payment" at bounding box center [177, 288] width 158 height 14
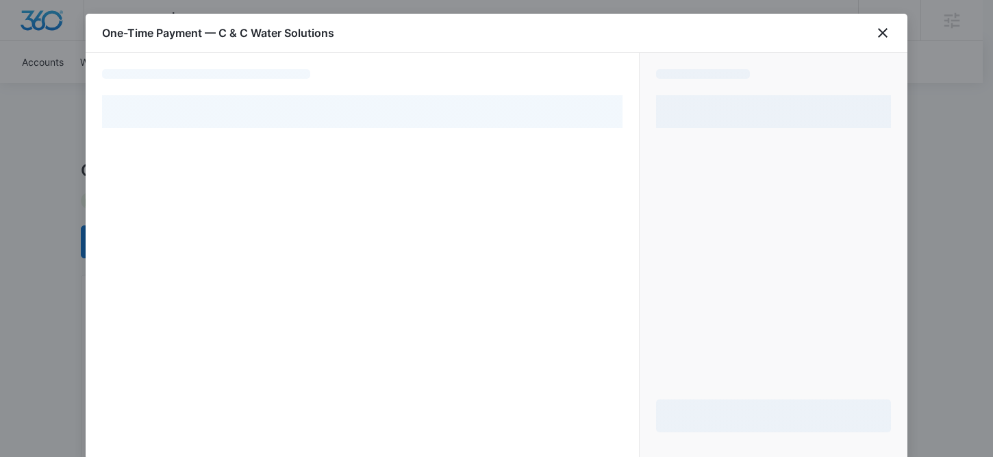
select select "pm_1QKWHCA4n8RTgNjUZNoITPsS"
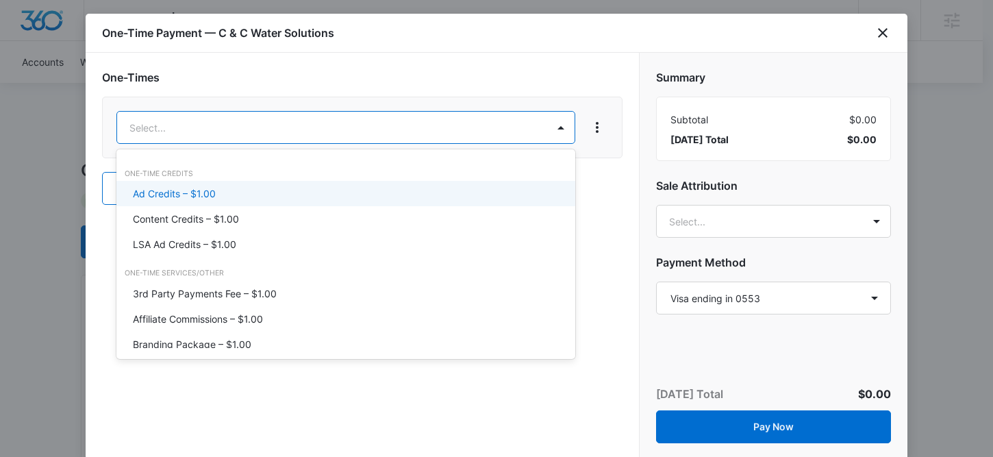
click at [195, 193] on p "Ad Credits – $1.00" at bounding box center [174, 193] width 83 height 14
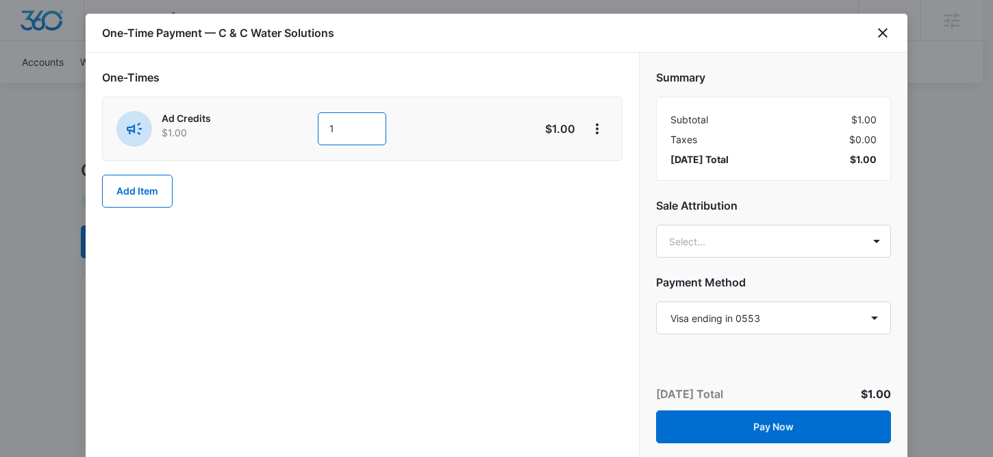
click at [338, 132] on input "1" at bounding box center [352, 128] width 68 height 33
type input "500"
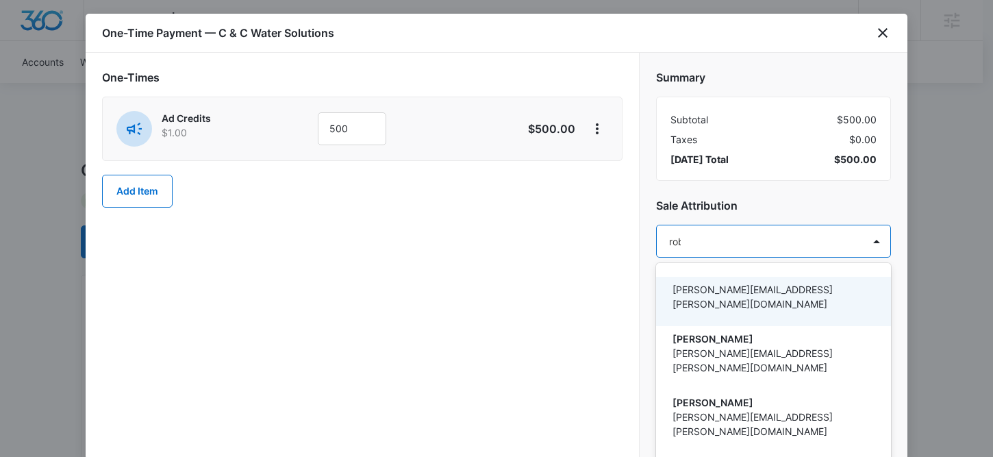
type input "[PERSON_NAME]"
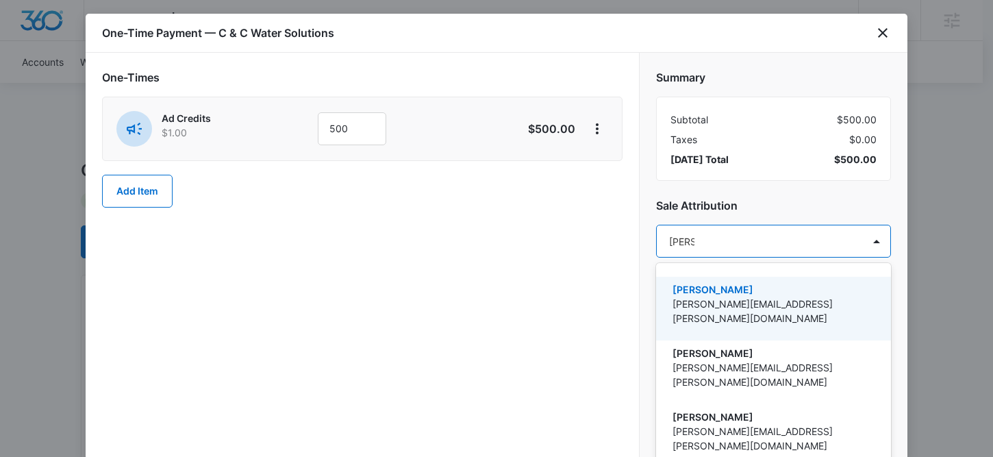
click at [797, 293] on p "[PERSON_NAME]" at bounding box center [772, 289] width 199 height 14
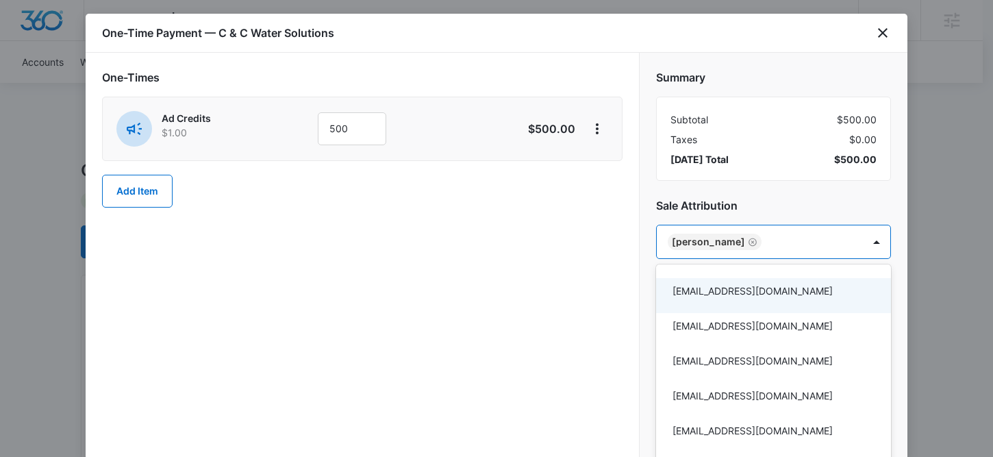
click at [795, 203] on div at bounding box center [496, 228] width 993 height 457
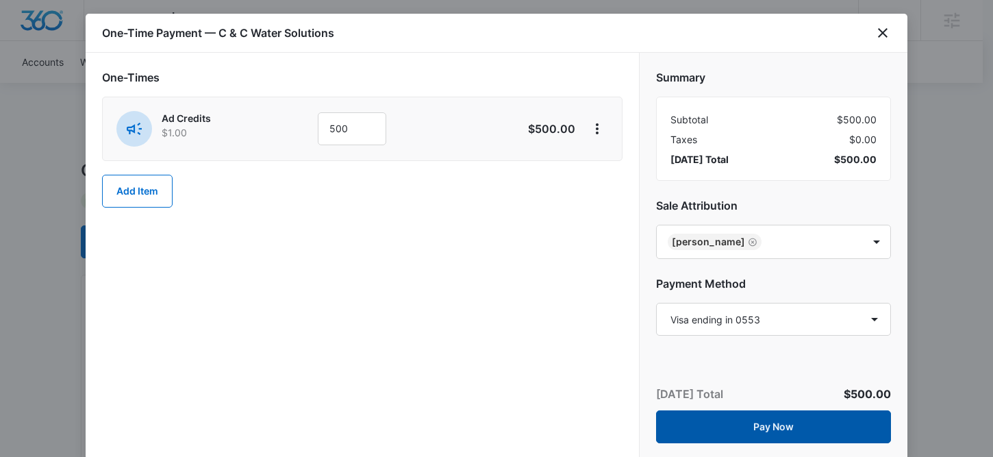
click at [736, 421] on button "Pay Now" at bounding box center [773, 426] width 235 height 33
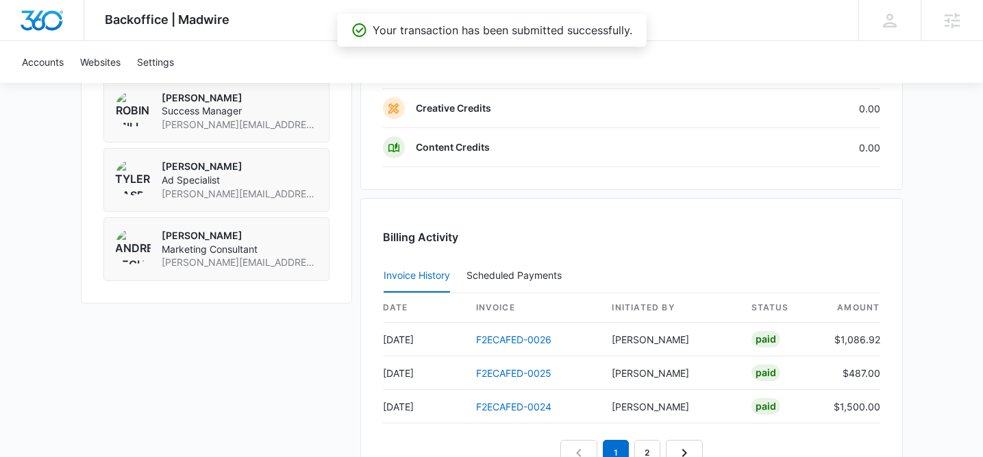
scroll to position [1459, 0]
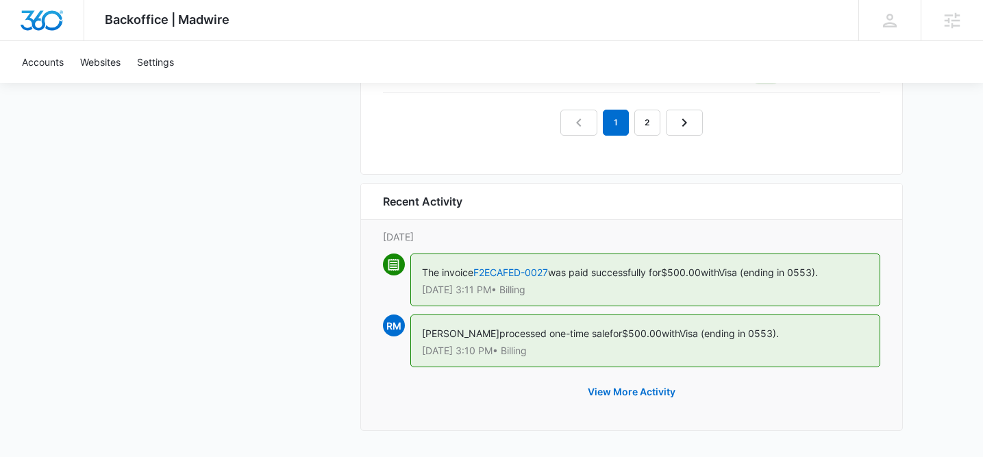
scroll to position [835, 0]
